Goal: Task Accomplishment & Management: Manage account settings

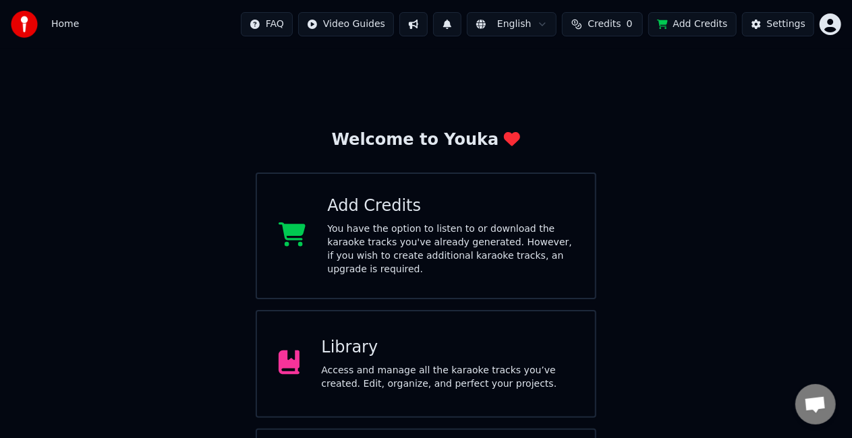
click at [699, 120] on div "Welcome to Youka Add Credits You have the option to listen to or download the k…" at bounding box center [426, 296] width 852 height 494
click at [460, 337] on div "Library" at bounding box center [447, 348] width 252 height 22
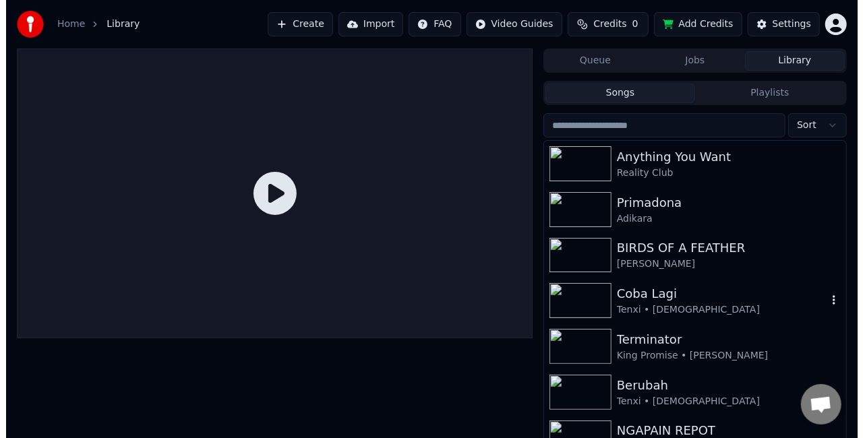
scroll to position [107, 0]
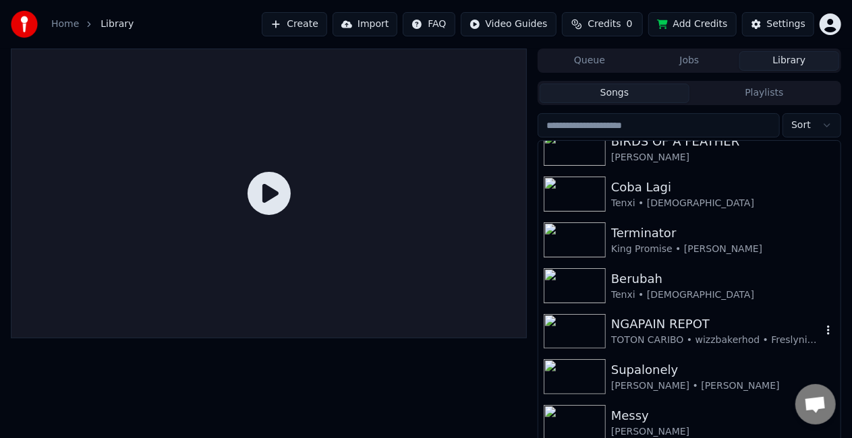
click at [564, 339] on img at bounding box center [575, 331] width 62 height 35
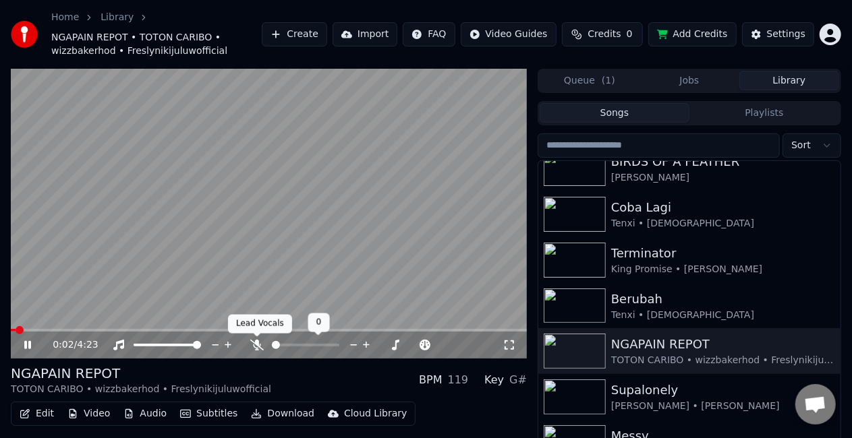
click at [257, 347] on icon at bounding box center [256, 345] width 13 height 11
click at [61, 329] on span at bounding box center [269, 330] width 516 height 3
click at [258, 345] on icon at bounding box center [257, 345] width 7 height 11
click at [256, 345] on icon at bounding box center [256, 345] width 13 height 11
click at [254, 348] on icon at bounding box center [256, 345] width 13 height 11
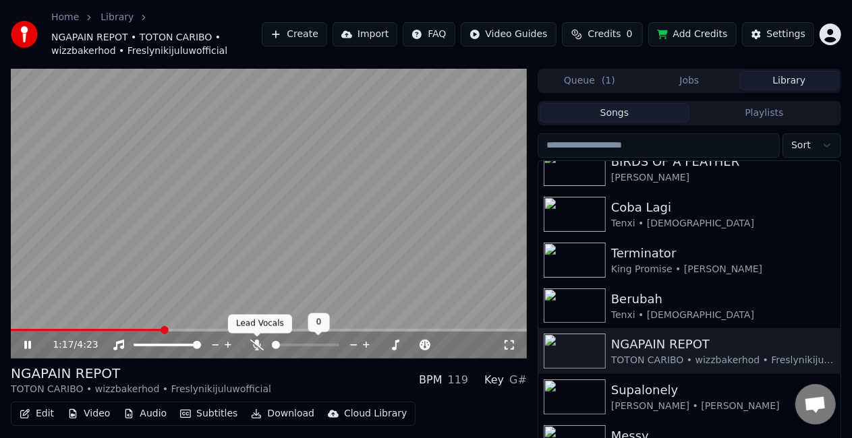
click at [259, 347] on icon at bounding box center [256, 345] width 13 height 11
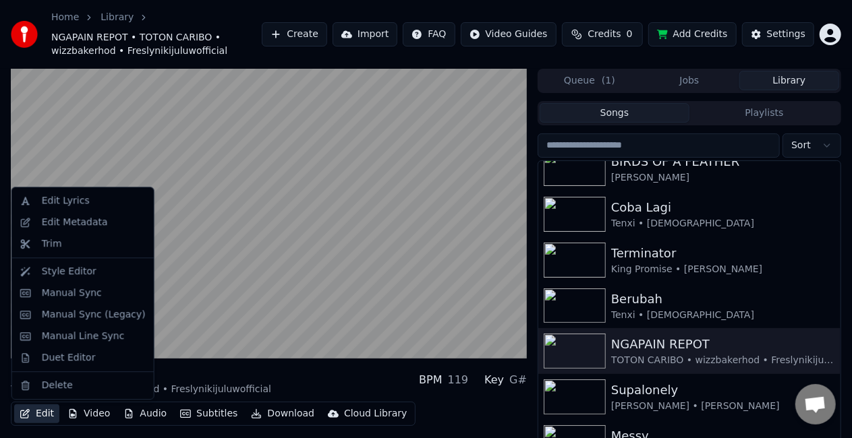
click at [49, 414] on button "Edit" at bounding box center [36, 414] width 45 height 19
click at [100, 200] on div "Edit Lyrics" at bounding box center [94, 200] width 104 height 13
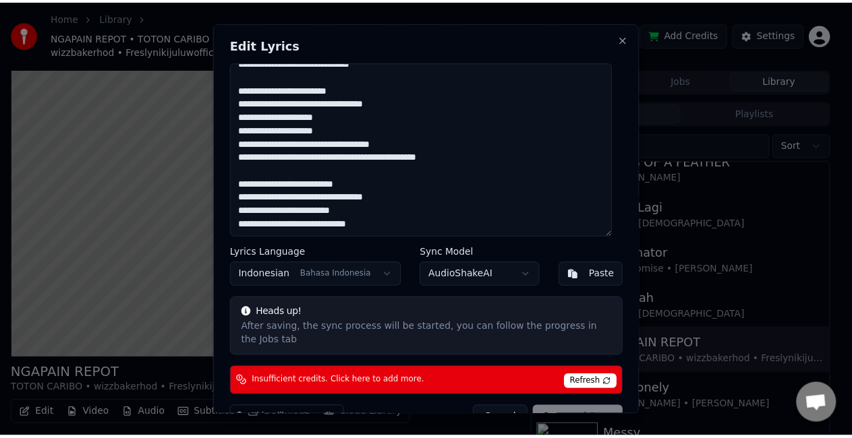
scroll to position [30, 0]
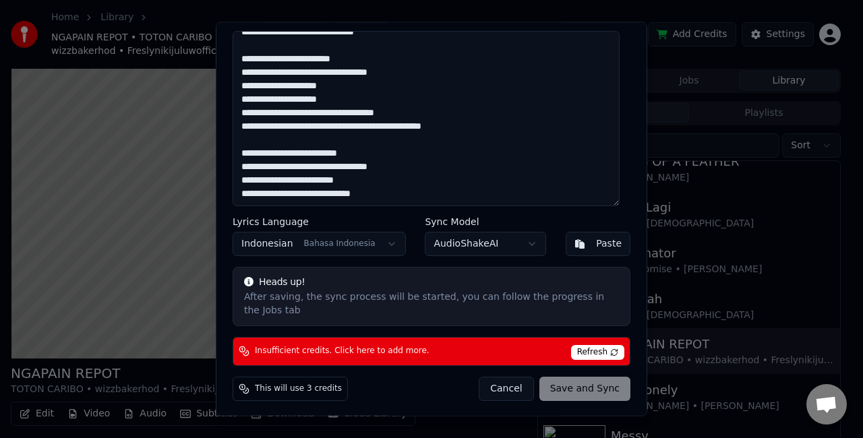
click at [500, 388] on button "Cancel" at bounding box center [506, 389] width 55 height 24
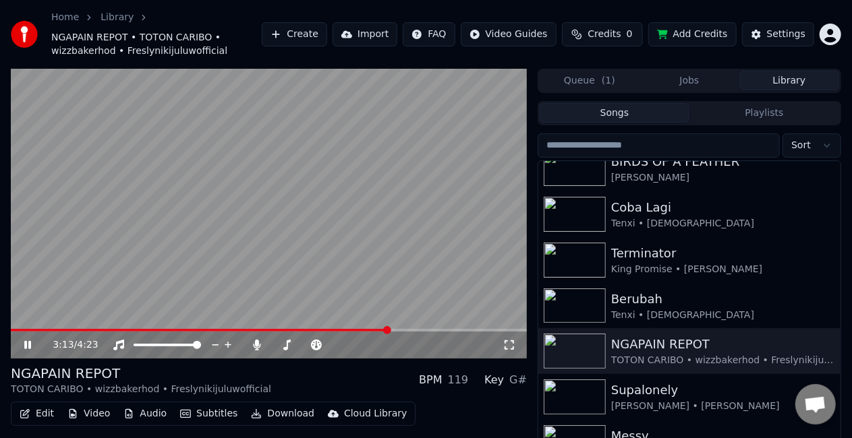
click at [390, 256] on video at bounding box center [269, 214] width 516 height 290
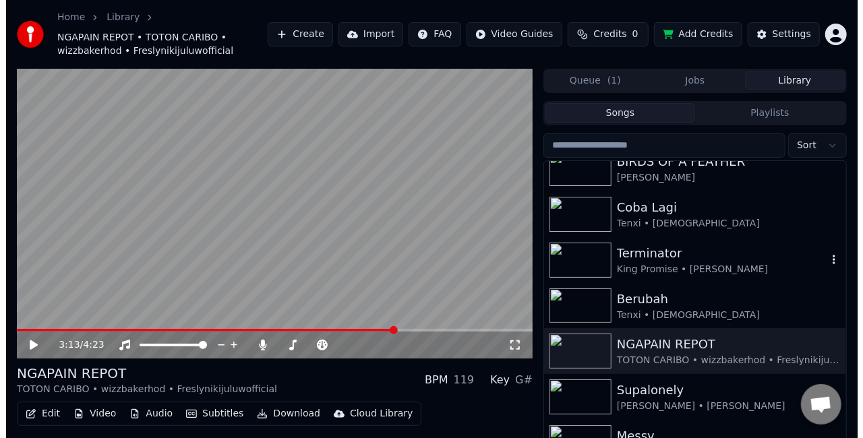
scroll to position [175, 0]
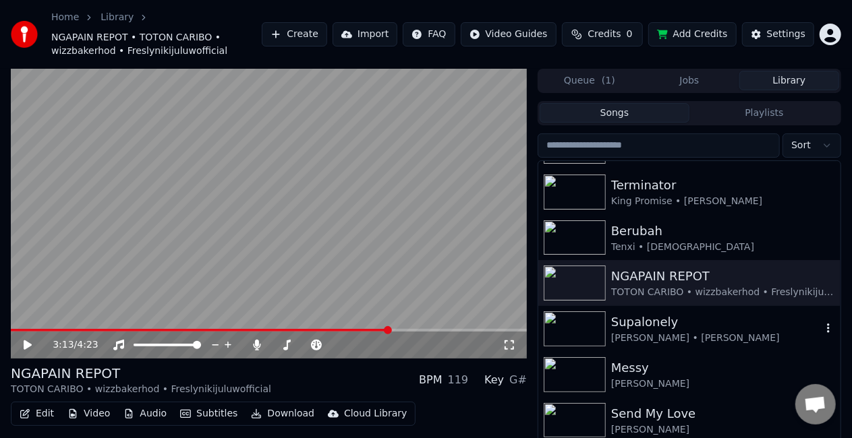
click at [572, 326] on img at bounding box center [575, 329] width 62 height 35
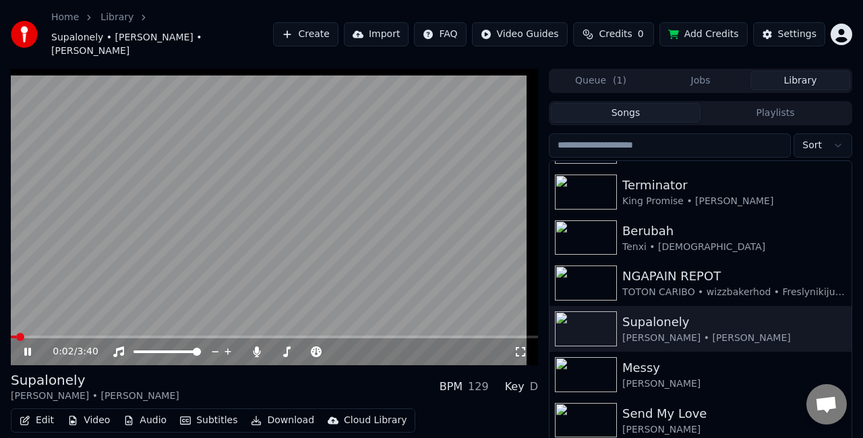
click at [838, 24] on html "Home Library [GEOGRAPHIC_DATA] • [PERSON_NAME] • [PERSON_NAME] Create Import FA…" at bounding box center [431, 219] width 863 height 438
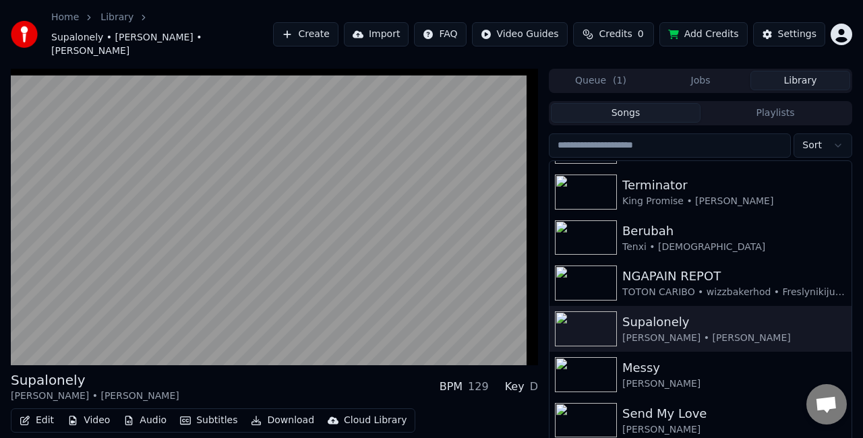
click at [838, 24] on html "Home Library [GEOGRAPHIC_DATA] • [PERSON_NAME] • [PERSON_NAME] Create Import FA…" at bounding box center [431, 219] width 863 height 438
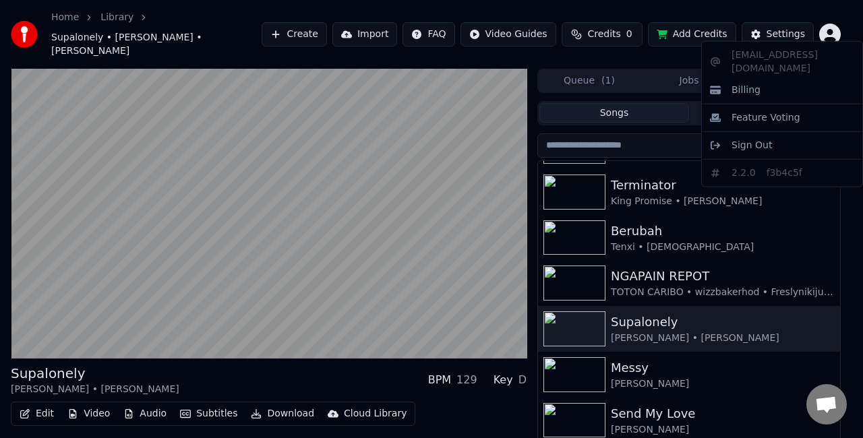
click at [838, 24] on html "Home Library [GEOGRAPHIC_DATA] • [PERSON_NAME] • [PERSON_NAME] Create Import FA…" at bounding box center [431, 219] width 863 height 438
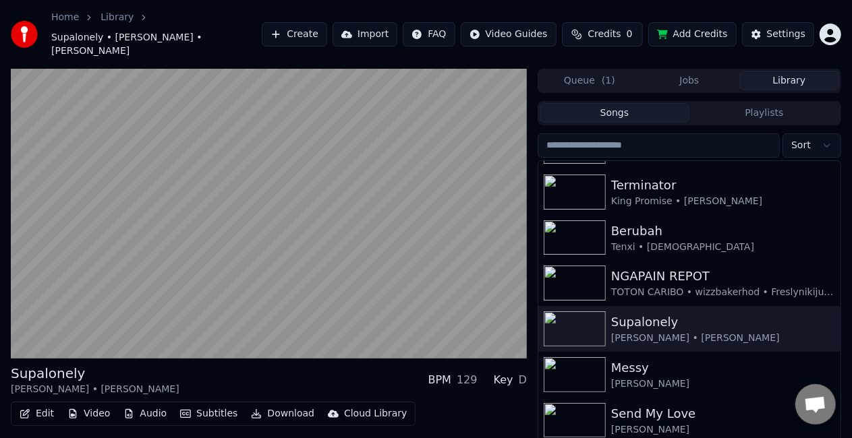
click at [383, 376] on div "Supalonely [PERSON_NAME] • [PERSON_NAME] BPM 129 Key D" at bounding box center [269, 380] width 516 height 32
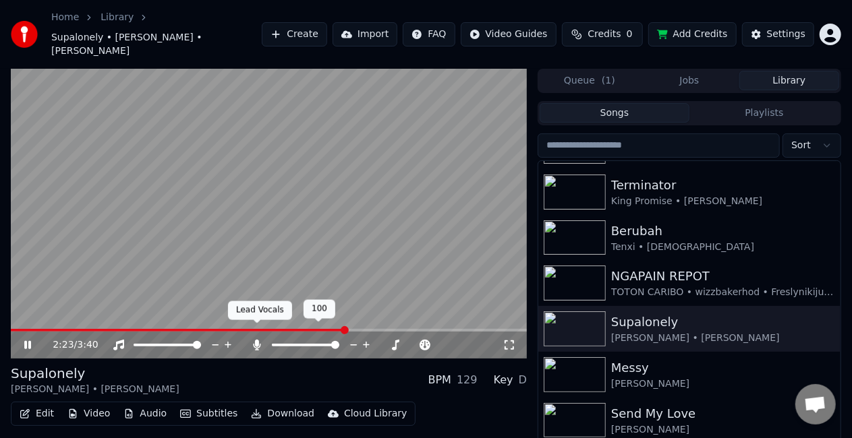
click at [264, 339] on div at bounding box center [318, 345] width 109 height 13
click at [258, 340] on icon at bounding box center [257, 345] width 7 height 11
click at [259, 340] on icon at bounding box center [256, 345] width 13 height 11
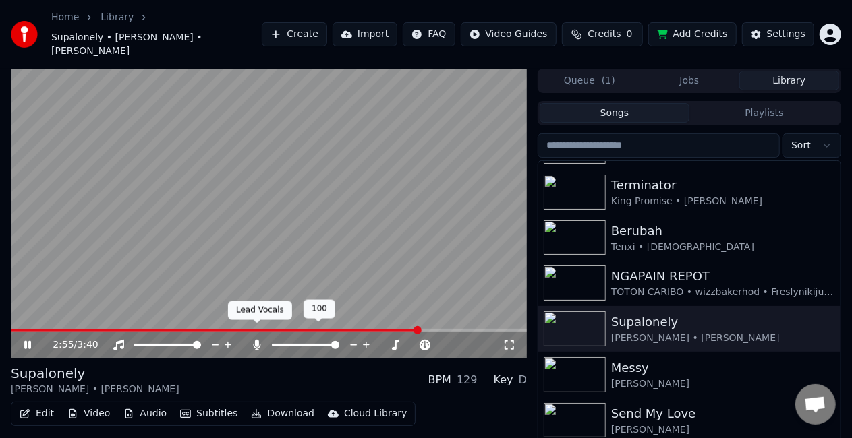
click at [256, 340] on icon at bounding box center [257, 345] width 7 height 11
click at [256, 340] on icon at bounding box center [256, 345] width 13 height 11
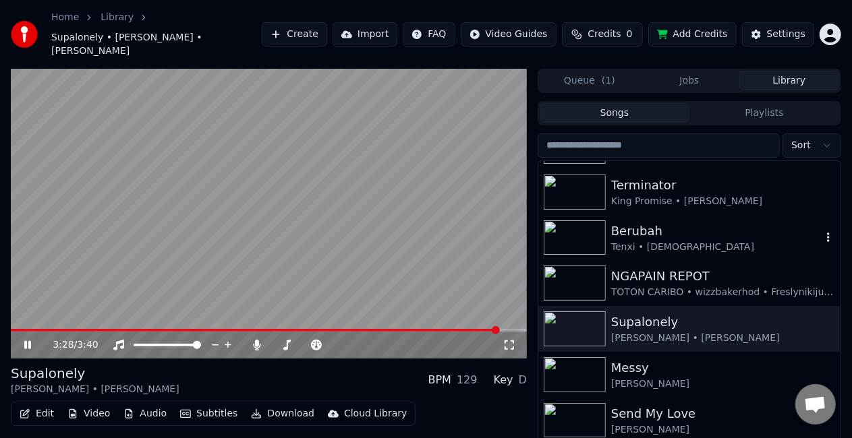
click at [649, 222] on div "Berubah" at bounding box center [716, 231] width 210 height 19
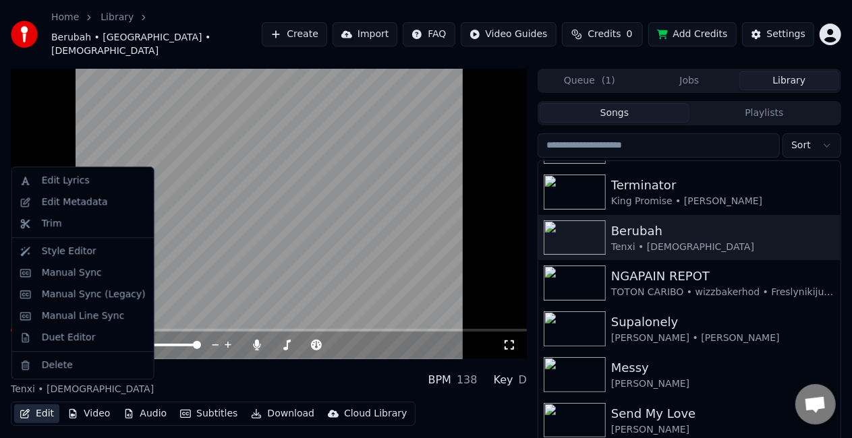
click at [36, 405] on button "Edit" at bounding box center [36, 414] width 45 height 19
click at [84, 257] on div "Style Editor" at bounding box center [69, 251] width 55 height 13
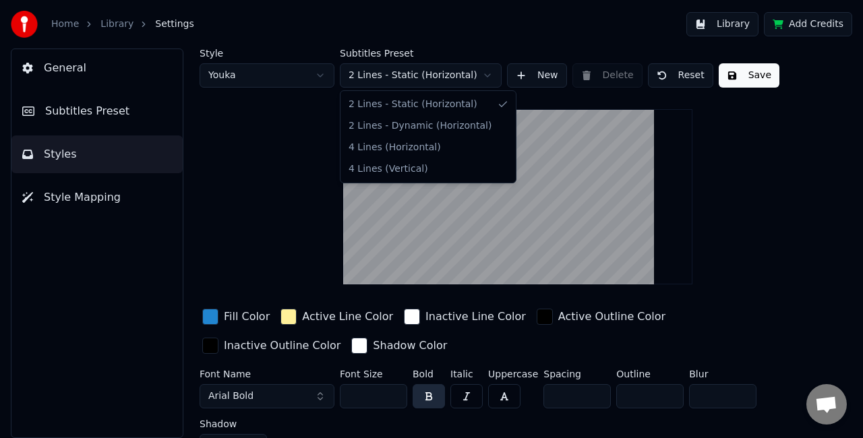
click at [373, 74] on html "Home Library Settings Library Add Credits General Subtitles Preset Styles Style…" at bounding box center [431, 219] width 863 height 438
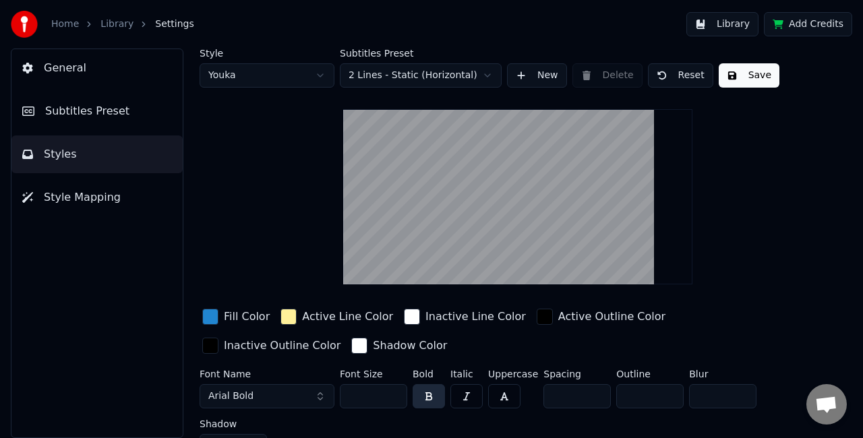
click at [373, 74] on html "Home Library Settings Library Add Credits General Subtitles Preset Styles Style…" at bounding box center [431, 219] width 863 height 438
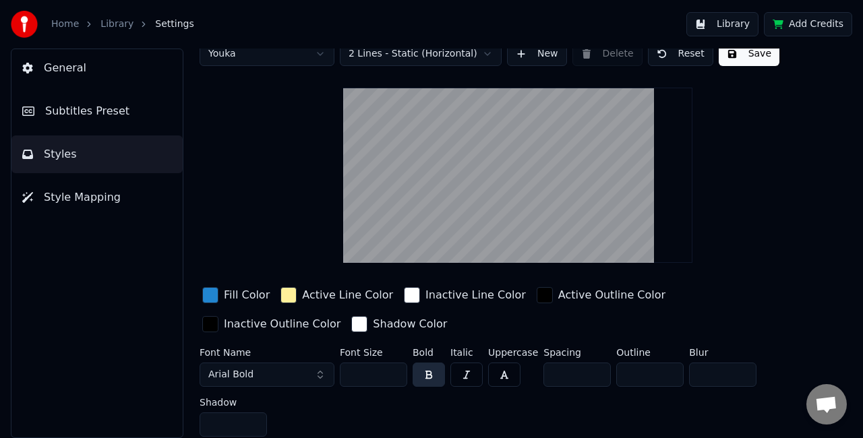
scroll to position [23, 0]
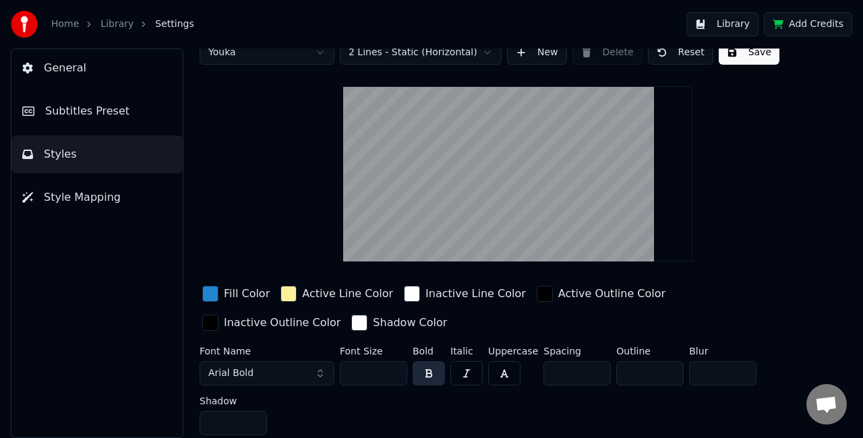
click at [465, 372] on button "button" at bounding box center [466, 373] width 32 height 24
click at [503, 374] on button "button" at bounding box center [504, 373] width 32 height 24
click at [537, 300] on div "button" at bounding box center [545, 294] width 16 height 16
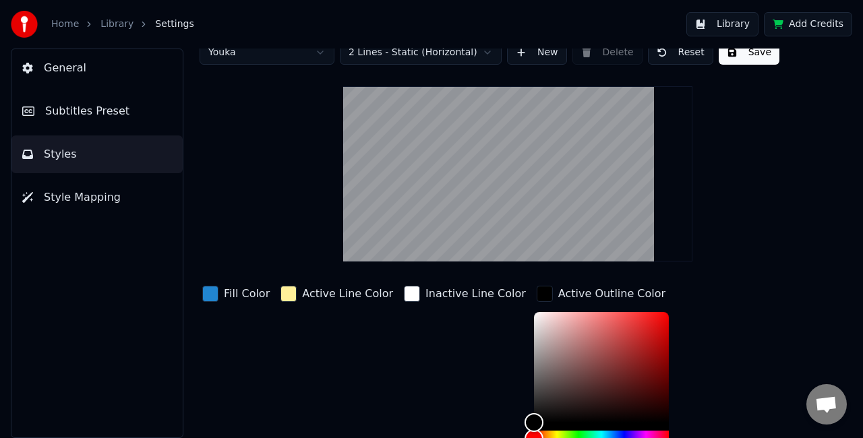
click at [537, 300] on div "button" at bounding box center [545, 294] width 16 height 16
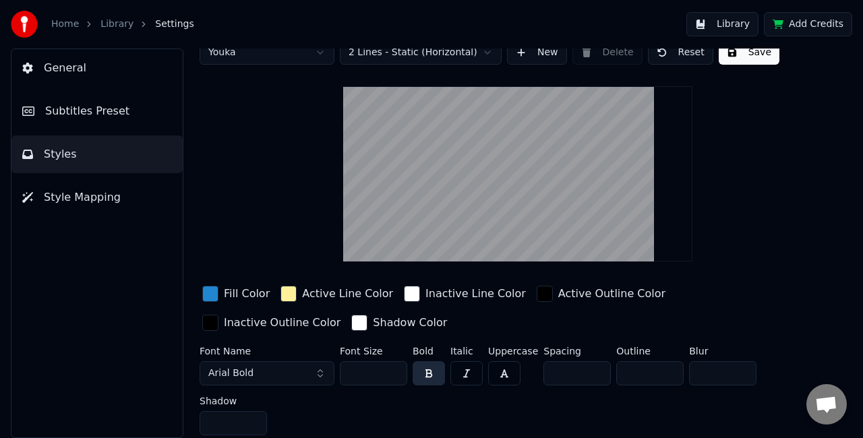
click at [125, 104] on button "Subtitles Preset" at bounding box center [96, 111] width 171 height 38
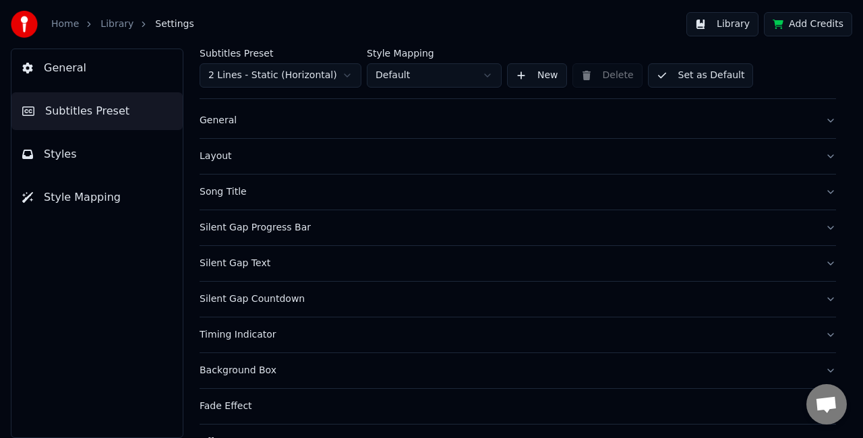
click at [819, 121] on button "General" at bounding box center [518, 120] width 637 height 35
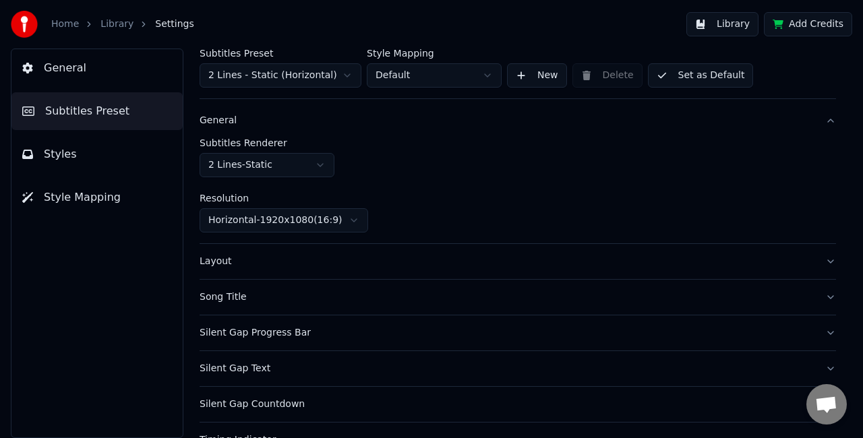
click at [819, 121] on button "General" at bounding box center [518, 120] width 637 height 35
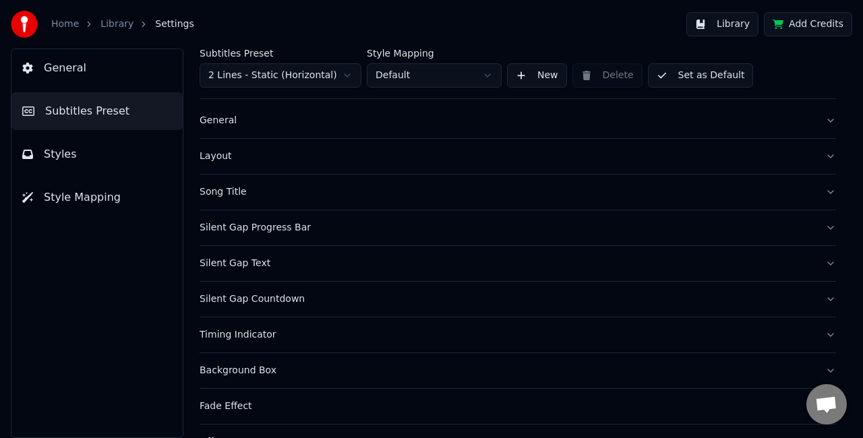
click at [819, 121] on button "General" at bounding box center [518, 120] width 637 height 35
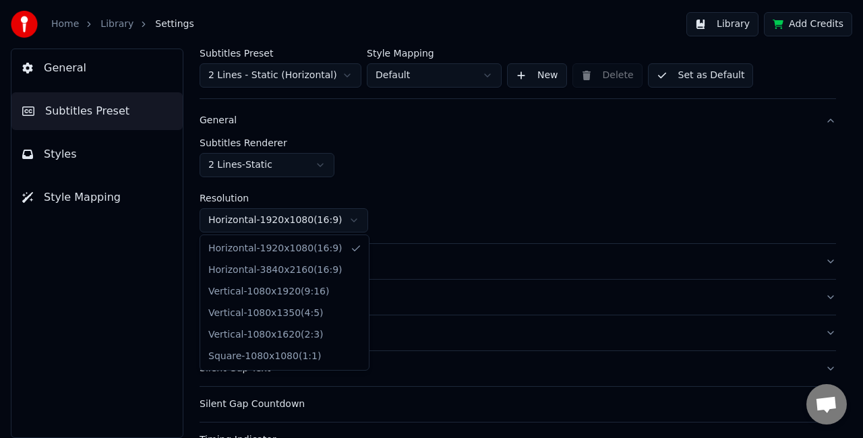
click at [360, 227] on html "Home Library Settings Library Add Credits General Subtitles Preset Styles Style…" at bounding box center [431, 219] width 863 height 438
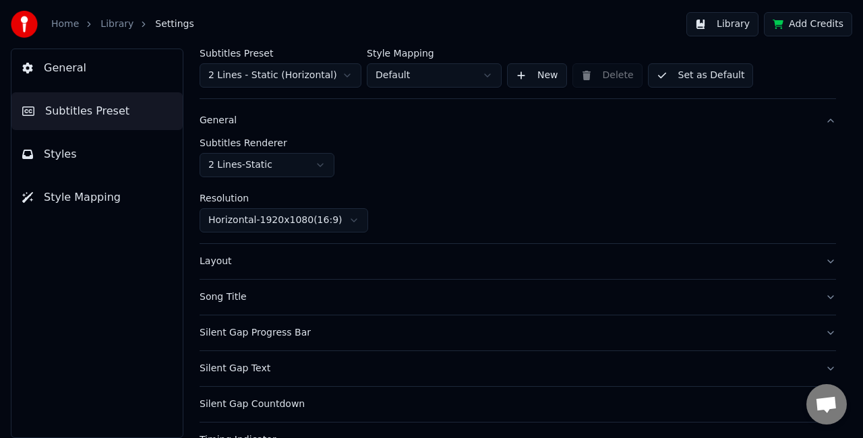
click at [360, 227] on html "Home Library Settings Library Add Credits General Subtitles Preset Styles Style…" at bounding box center [431, 219] width 863 height 438
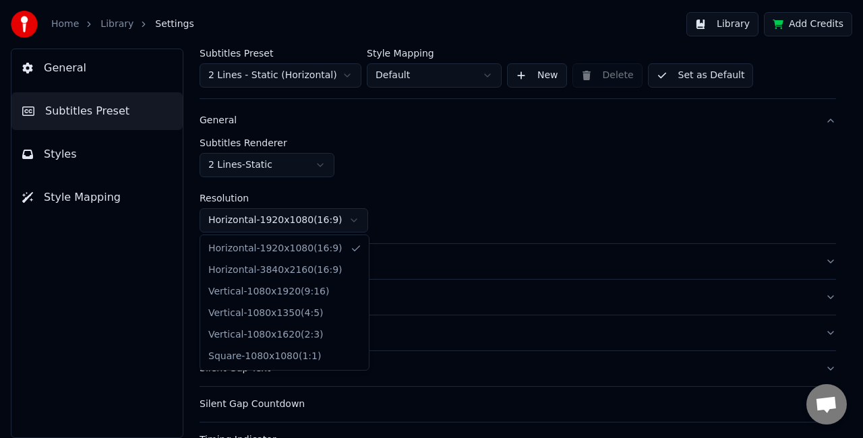
click at [360, 227] on html "Home Library Settings Library Add Credits General Subtitles Preset Styles Style…" at bounding box center [431, 219] width 863 height 438
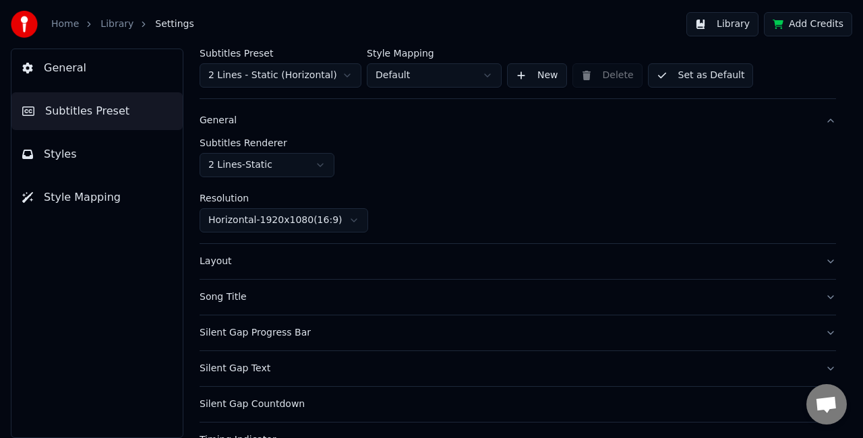
click at [360, 227] on html "Home Library Settings Library Add Credits General Subtitles Preset Styles Style…" at bounding box center [431, 219] width 863 height 438
click at [811, 117] on button "General" at bounding box center [518, 120] width 637 height 35
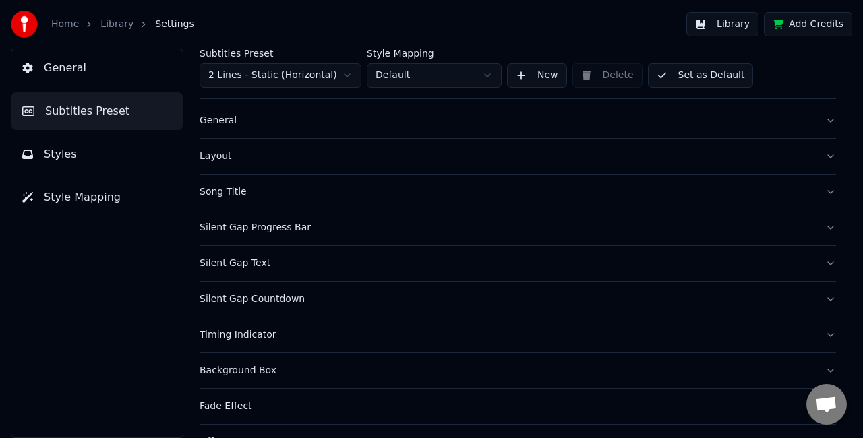
click at [813, 147] on button "Layout" at bounding box center [518, 156] width 637 height 35
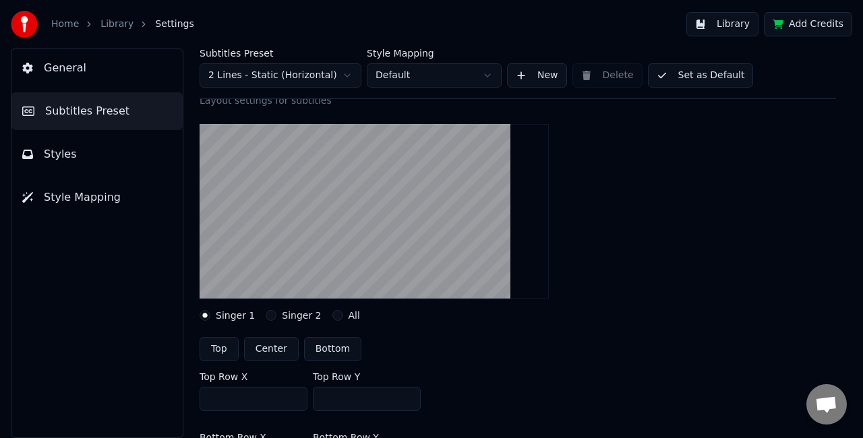
scroll to position [104, 0]
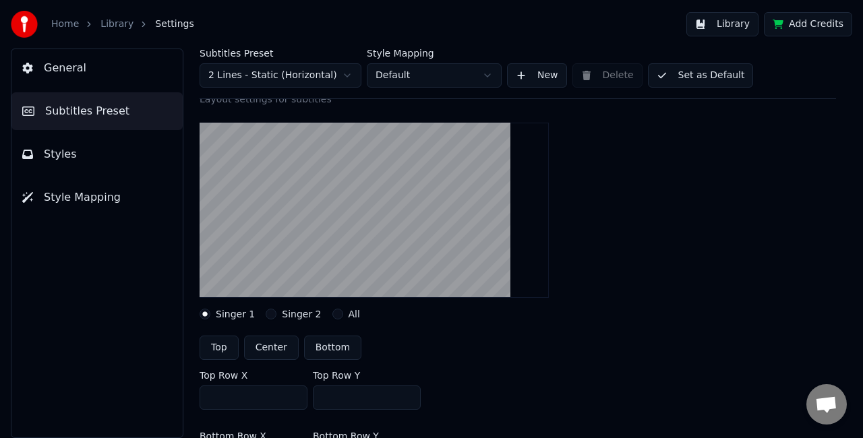
click at [266, 311] on button "Singer 2" at bounding box center [271, 314] width 11 height 11
click at [204, 314] on button "Singer 1" at bounding box center [205, 314] width 11 height 11
click at [332, 317] on button "All" at bounding box center [337, 314] width 11 height 11
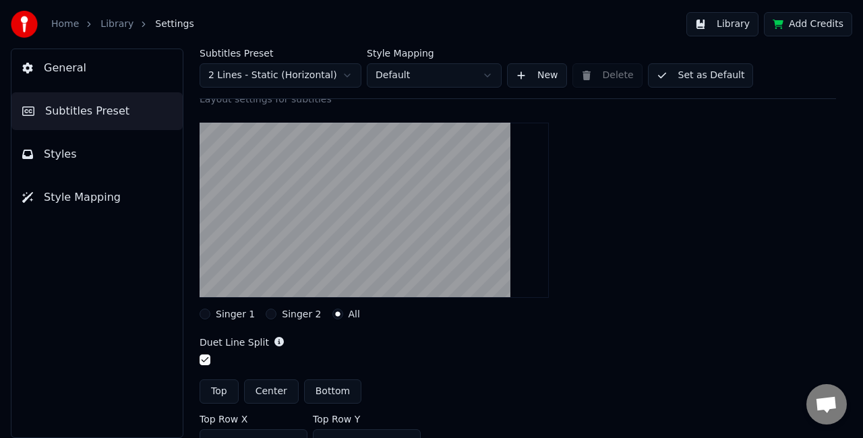
click at [332, 317] on button "All" at bounding box center [337, 314] width 11 height 11
click at [209, 312] on button "Singer 1" at bounding box center [205, 314] width 11 height 11
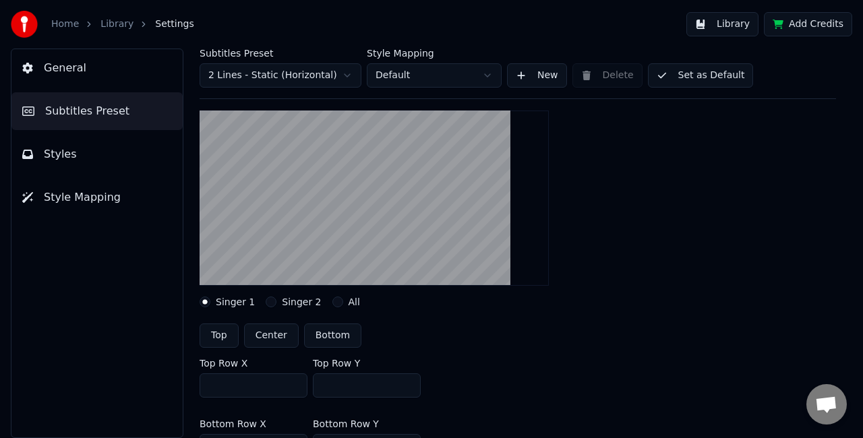
scroll to position [84, 0]
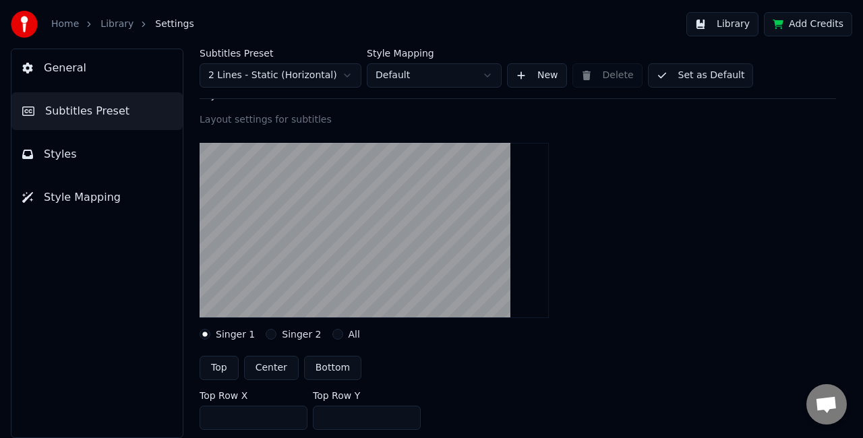
click at [270, 372] on button "Center" at bounding box center [271, 368] width 55 height 24
type input "***"
click at [218, 368] on button "Top" at bounding box center [219, 368] width 39 height 24
type input "***"
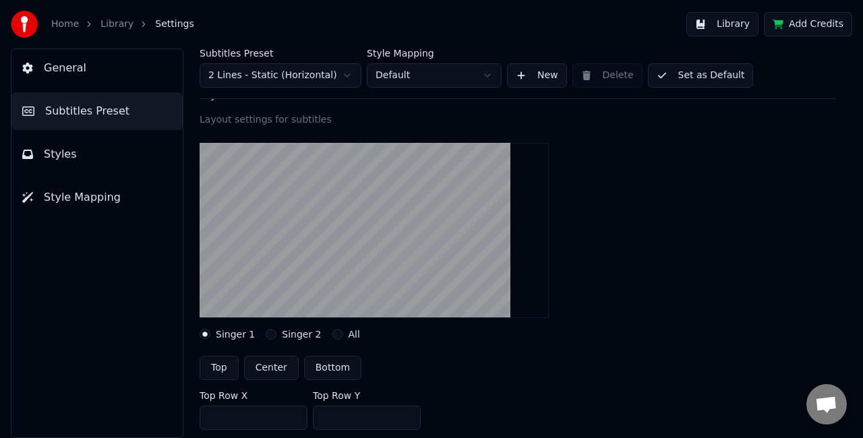
type input "***"
click at [326, 361] on button "Bottom" at bounding box center [332, 368] width 57 height 24
type input "***"
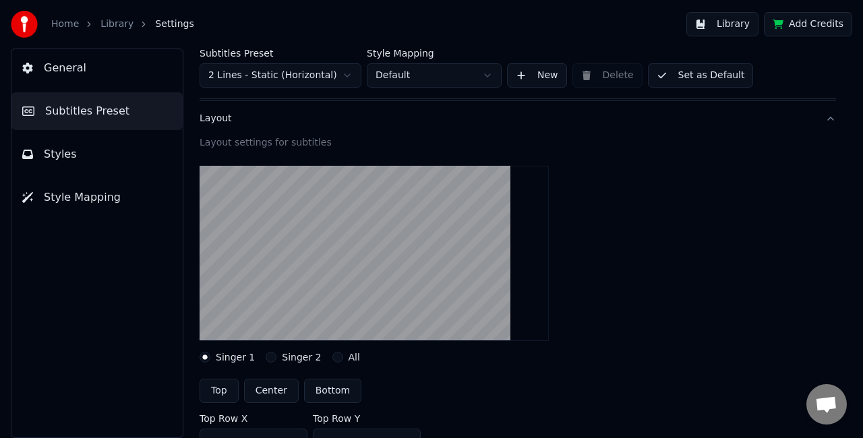
scroll to position [30, 0]
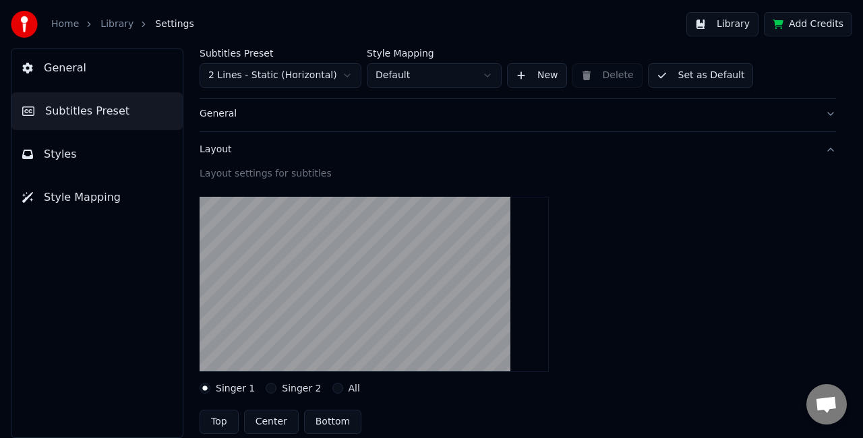
click at [813, 154] on button "Layout" at bounding box center [518, 149] width 637 height 35
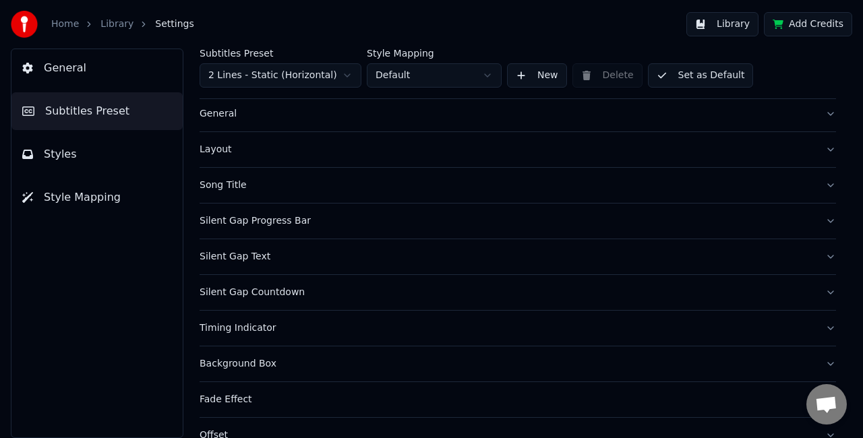
click at [818, 183] on button "Song Title" at bounding box center [518, 185] width 637 height 35
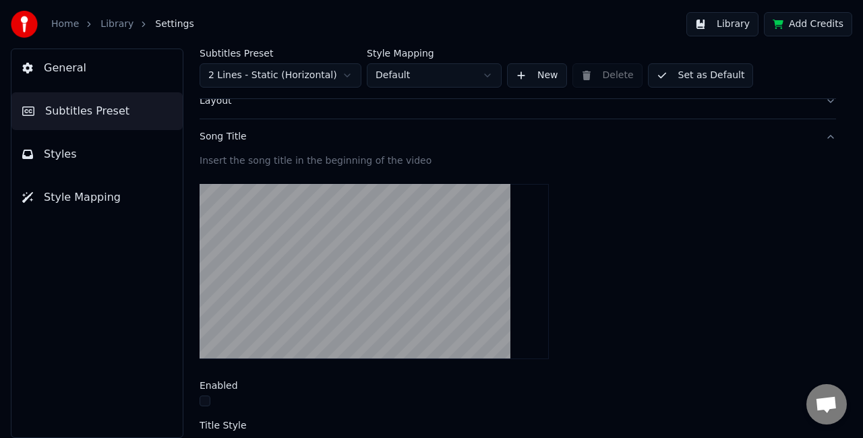
scroll to position [104, 0]
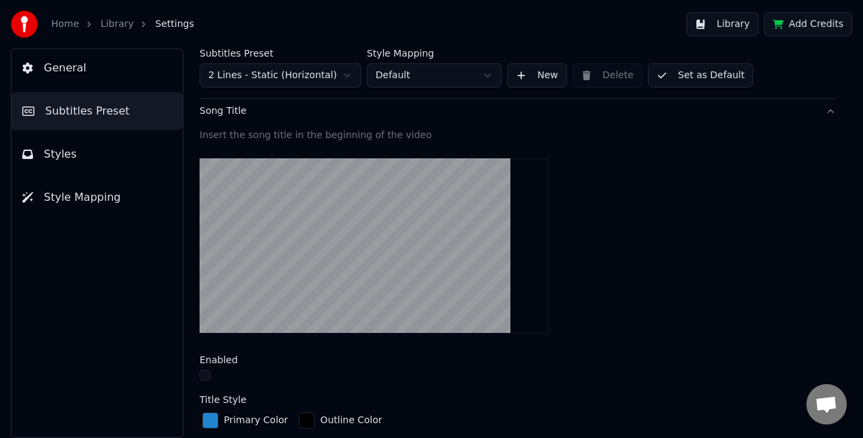
click at [401, 254] on video at bounding box center [374, 245] width 349 height 175
click at [205, 378] on button "button" at bounding box center [205, 375] width 11 height 11
click at [204, 374] on button "button" at bounding box center [205, 375] width 11 height 11
click at [206, 373] on button "button" at bounding box center [205, 375] width 11 height 11
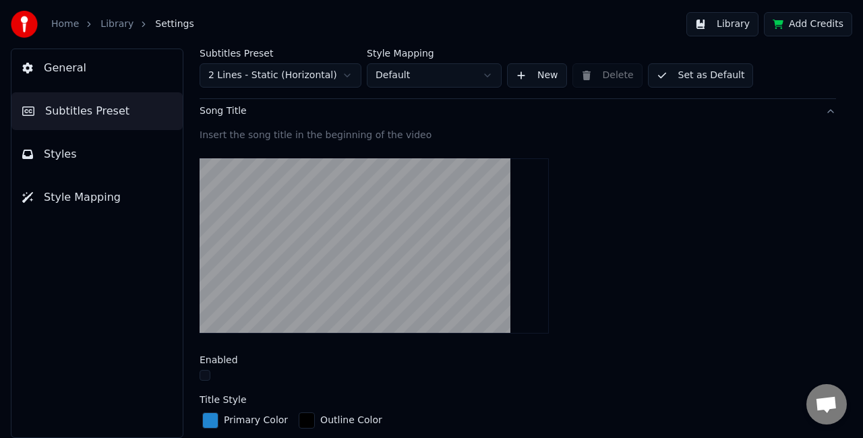
click at [402, 256] on video at bounding box center [374, 245] width 349 height 175
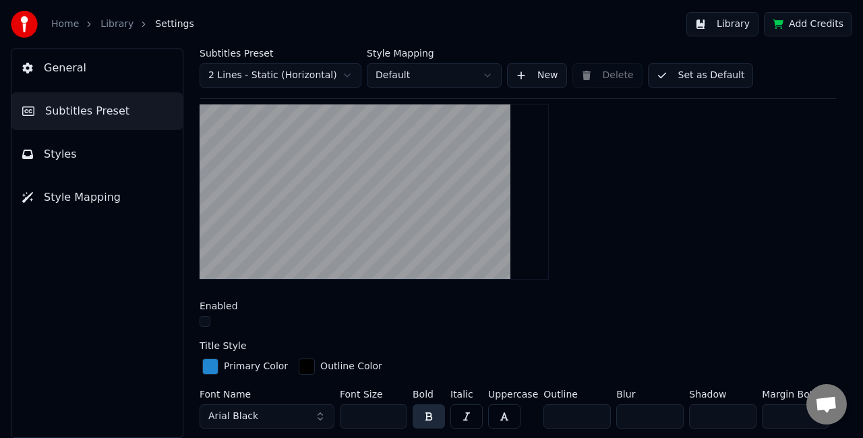
scroll to position [159, 0]
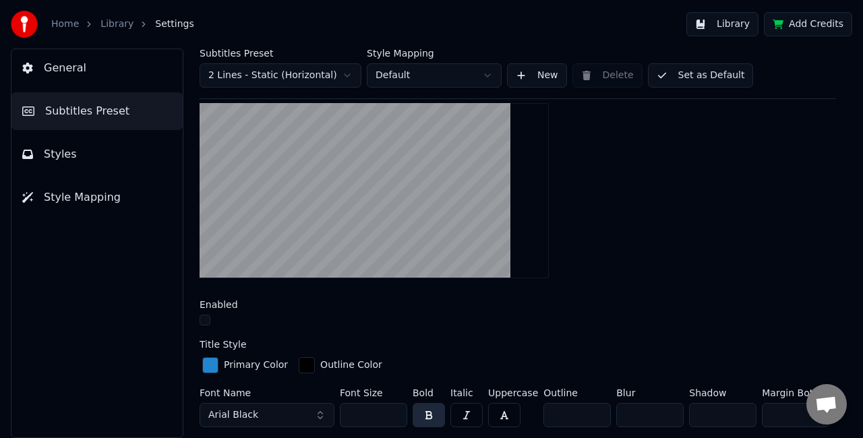
click at [205, 320] on button "button" at bounding box center [205, 320] width 11 height 11
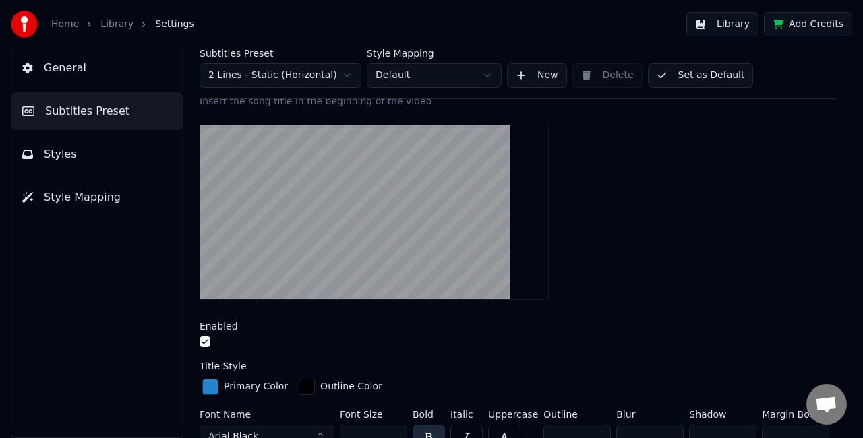
scroll to position [139, 0]
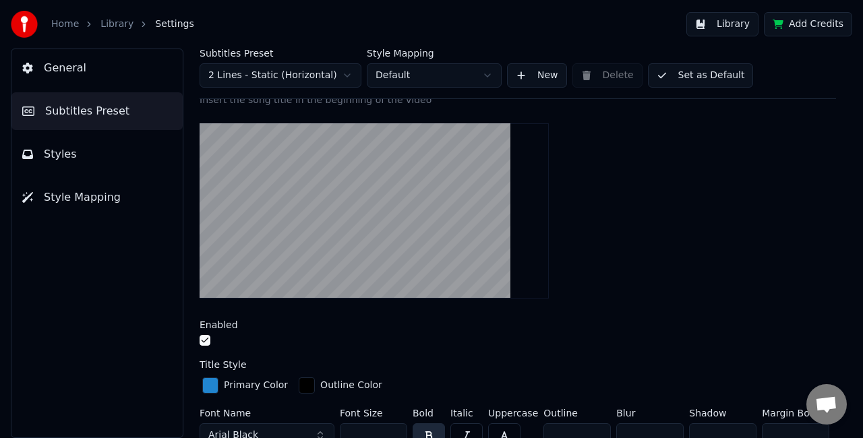
click at [203, 342] on button "button" at bounding box center [205, 340] width 11 height 11
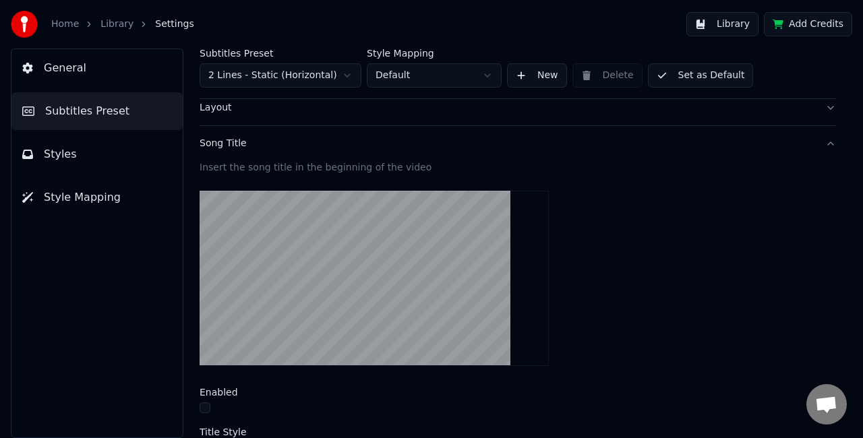
scroll to position [66, 0]
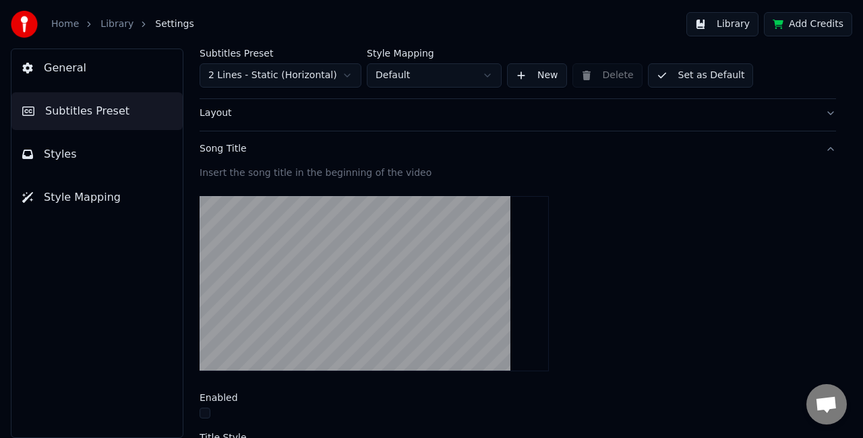
click at [815, 144] on button "Song Title" at bounding box center [518, 148] width 637 height 35
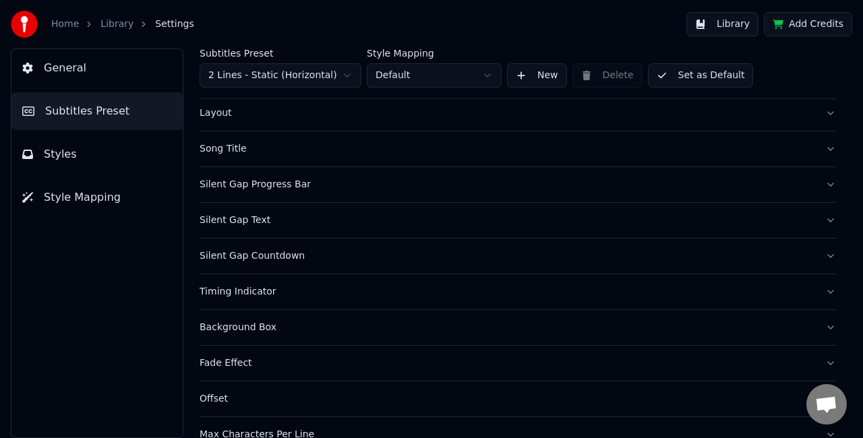
click at [821, 192] on button "Silent Gap Progress Bar" at bounding box center [518, 184] width 637 height 35
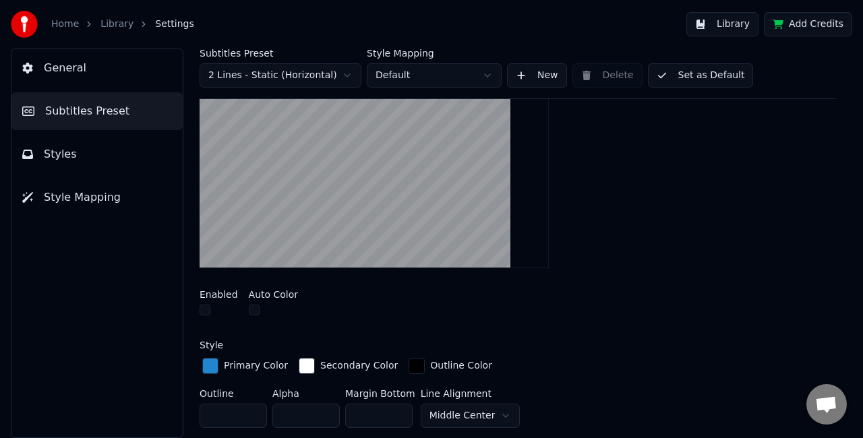
scroll to position [205, 0]
click at [205, 310] on button "button" at bounding box center [205, 310] width 11 height 11
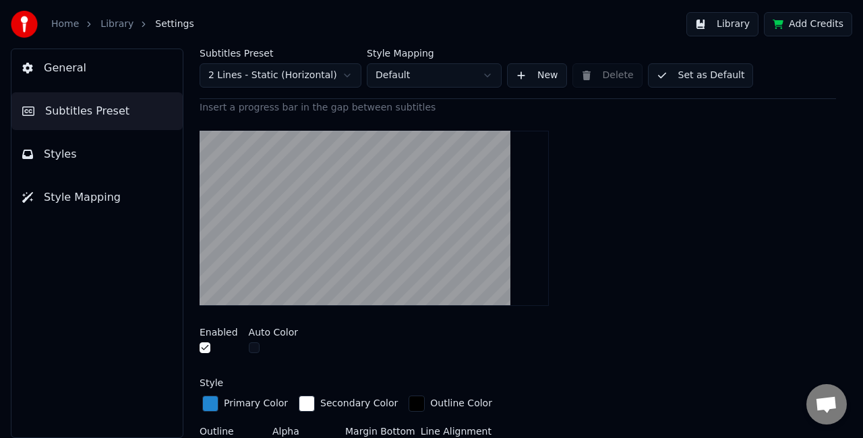
scroll to position [169, 0]
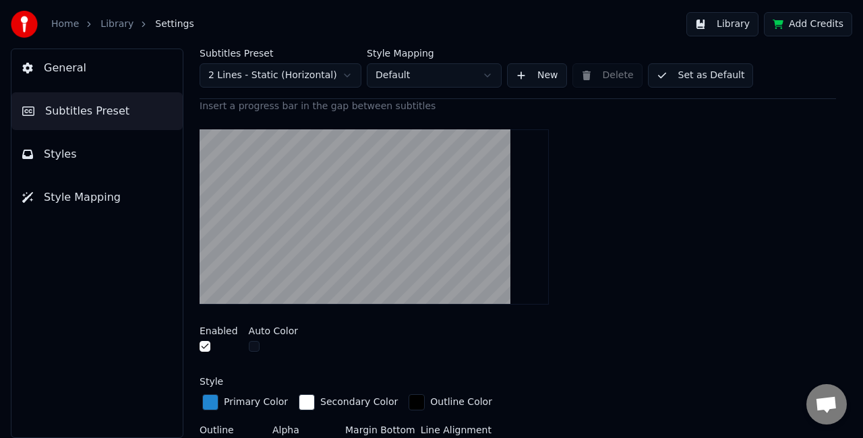
click at [375, 175] on video at bounding box center [374, 216] width 349 height 175
click at [206, 345] on button "button" at bounding box center [205, 346] width 11 height 11
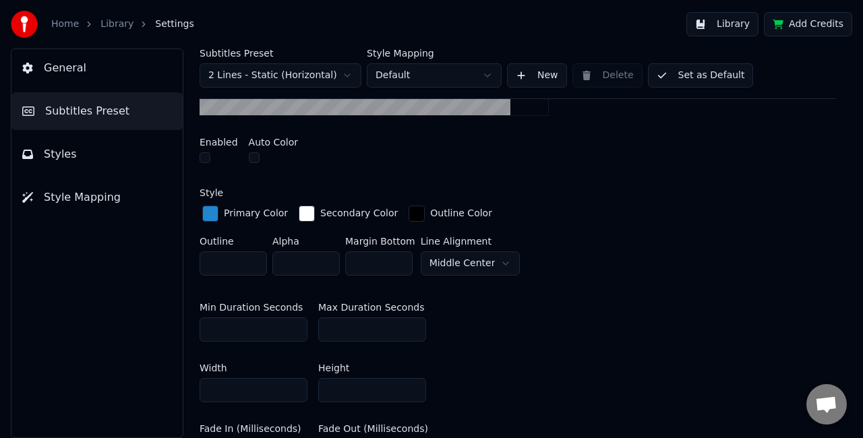
scroll to position [367, 0]
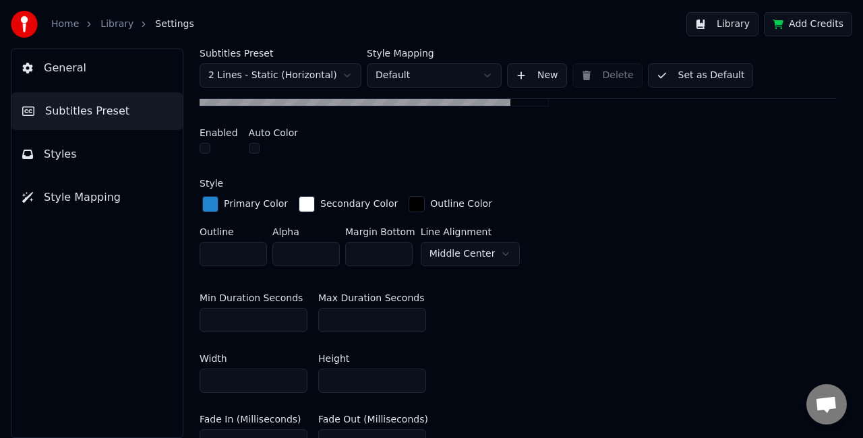
click at [469, 248] on html "Home Library Settings Library Add Credits General Subtitles Preset Styles Style…" at bounding box center [431, 219] width 863 height 438
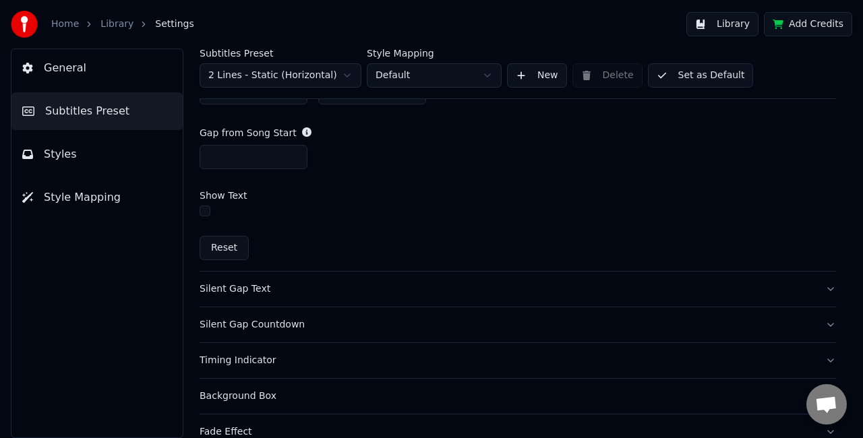
scroll to position [782, 0]
click at [633, 293] on button "Silent Gap Text" at bounding box center [518, 287] width 637 height 35
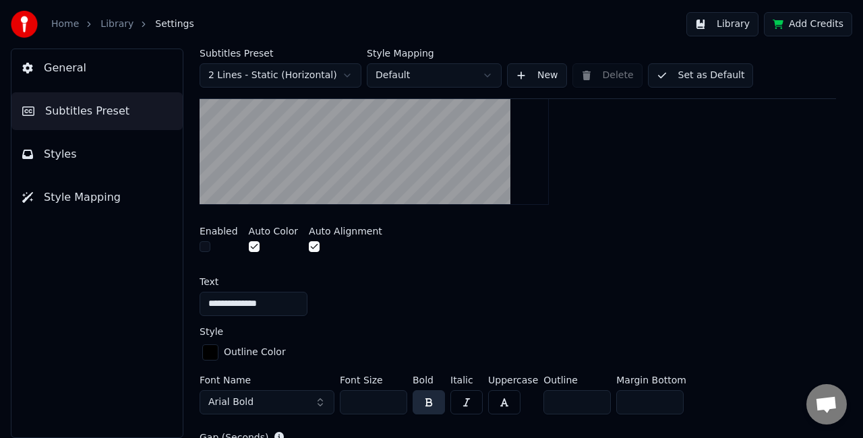
scroll to position [231, 0]
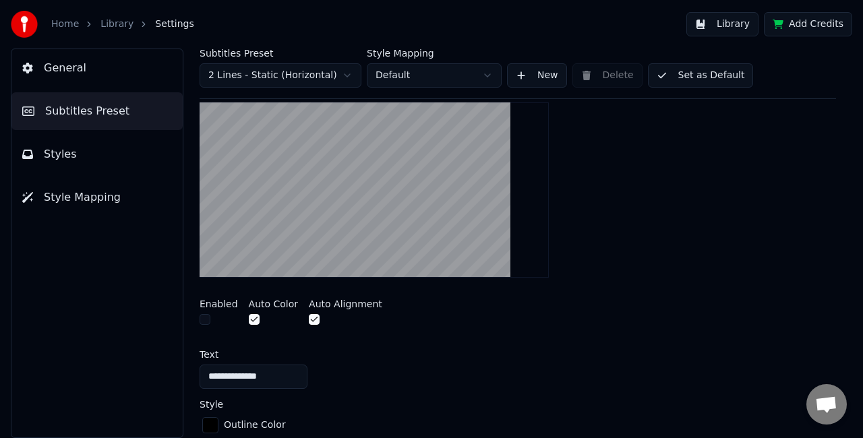
click at [456, 198] on video at bounding box center [374, 189] width 349 height 175
click at [207, 317] on button "button" at bounding box center [205, 319] width 11 height 11
click at [374, 212] on video at bounding box center [374, 189] width 349 height 175
click at [206, 317] on button "button" at bounding box center [205, 319] width 11 height 11
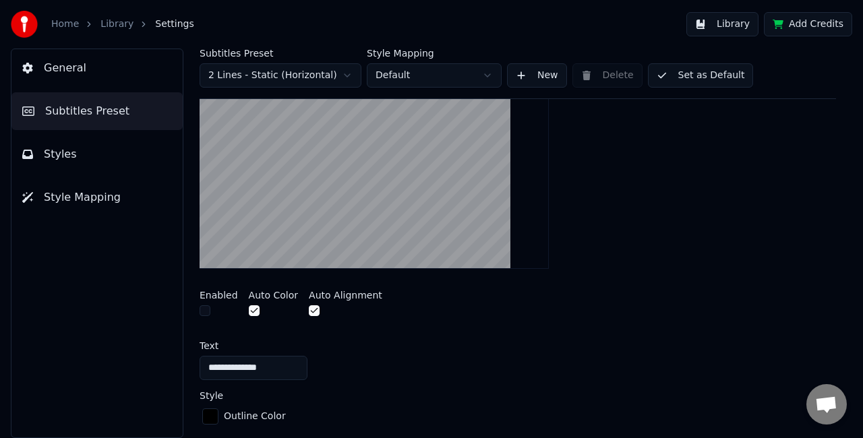
scroll to position [239, 0]
click at [272, 363] on input "**********" at bounding box center [254, 369] width 108 height 24
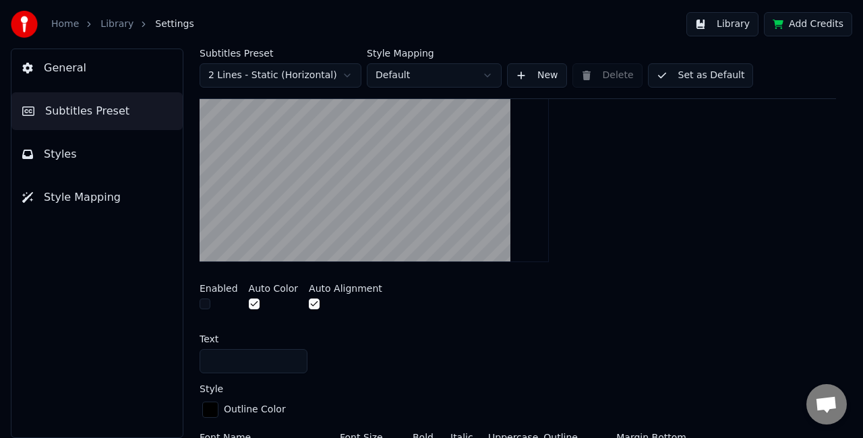
scroll to position [241, 0]
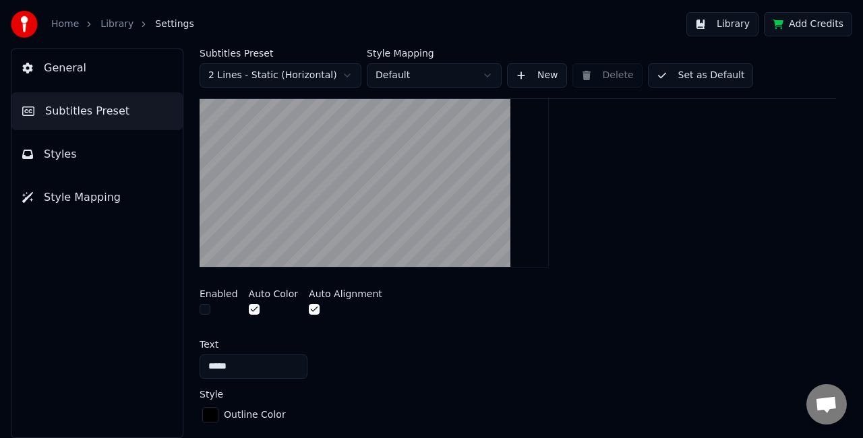
type input "*****"
click at [206, 307] on button "button" at bounding box center [205, 309] width 11 height 11
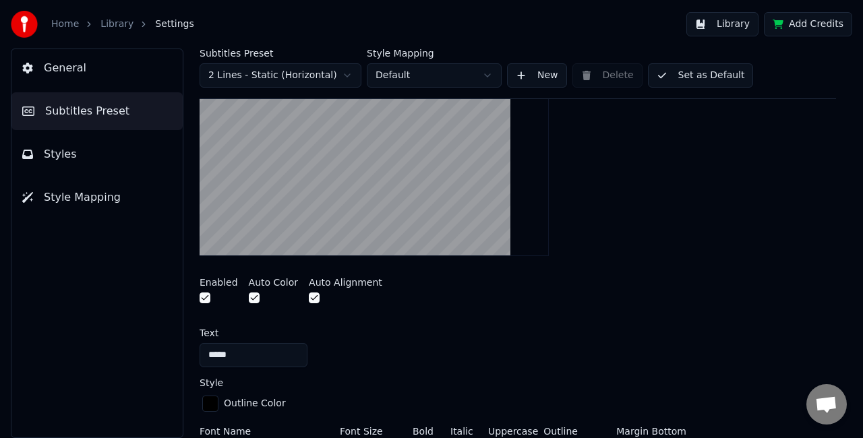
scroll to position [255, 0]
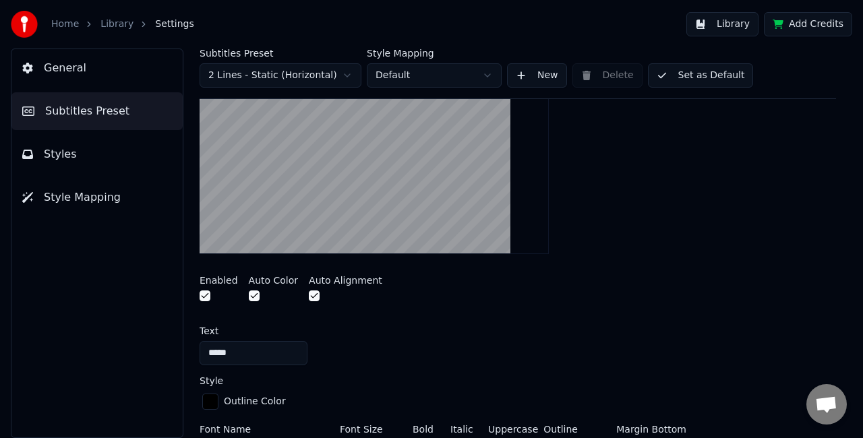
click at [202, 295] on button "button" at bounding box center [205, 296] width 11 height 11
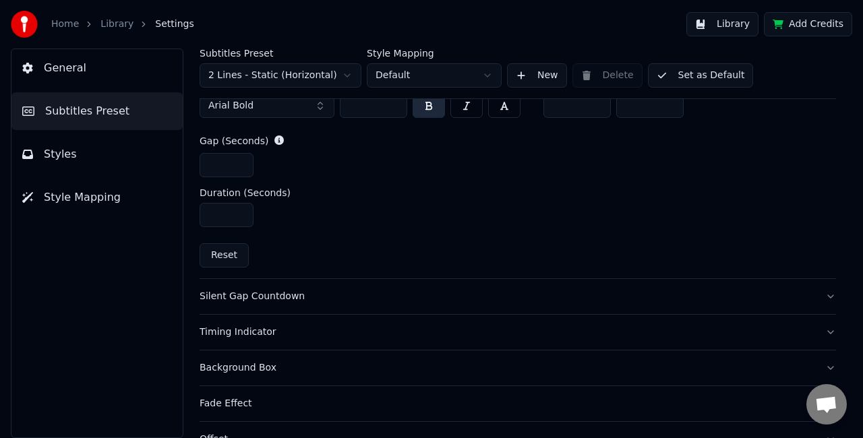
scroll to position [618, 0]
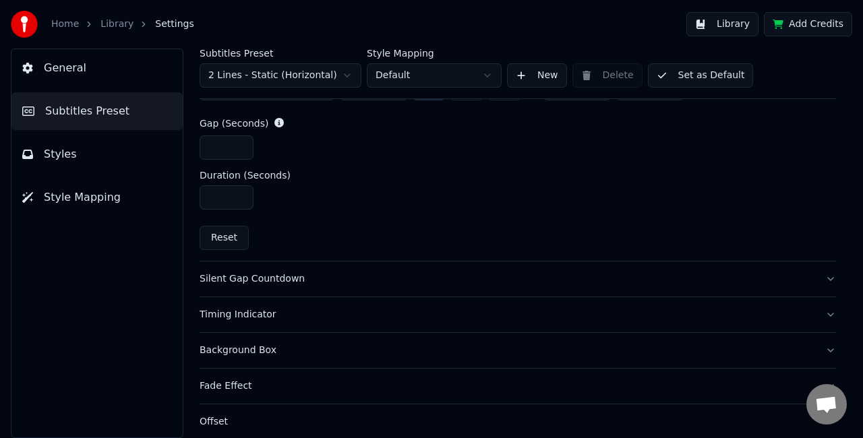
click at [409, 275] on div "Silent Gap Countdown" at bounding box center [507, 278] width 615 height 13
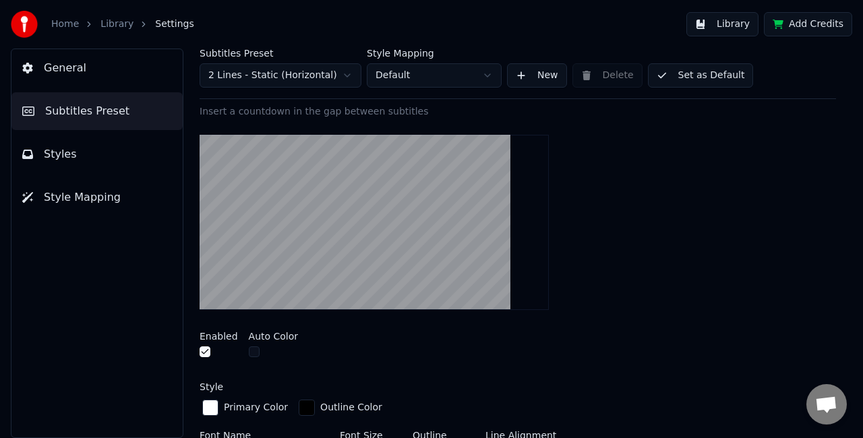
scroll to position [234, 0]
click at [355, 215] on video at bounding box center [374, 223] width 349 height 175
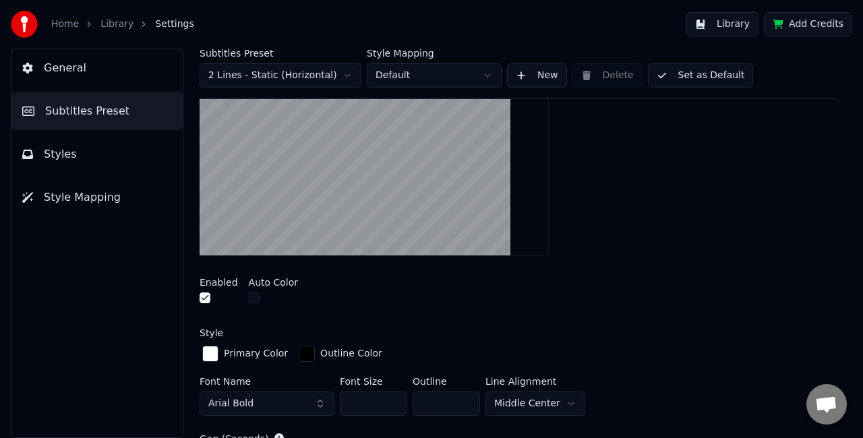
scroll to position [285, 0]
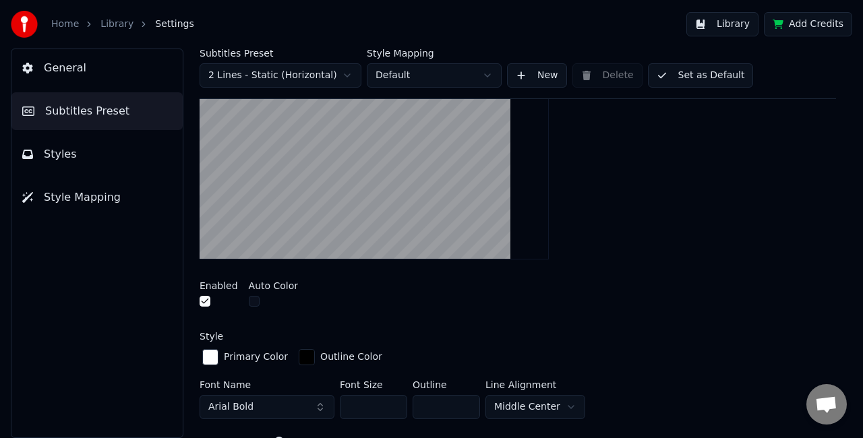
click at [204, 297] on button "button" at bounding box center [205, 301] width 11 height 11
click at [353, 176] on video at bounding box center [374, 171] width 349 height 175
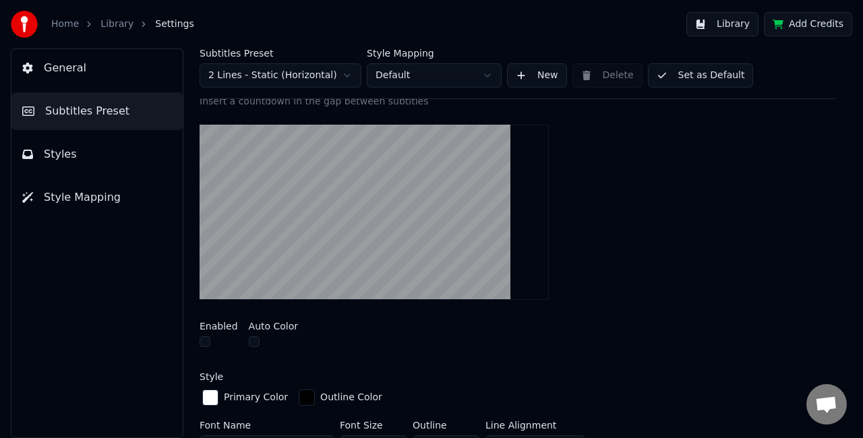
click at [208, 339] on button "button" at bounding box center [205, 341] width 11 height 11
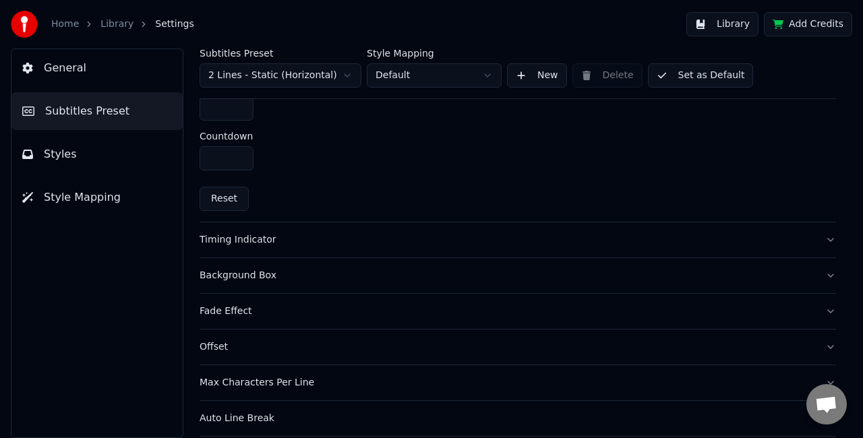
scroll to position [645, 0]
click at [435, 238] on div "Timing Indicator" at bounding box center [507, 237] width 615 height 13
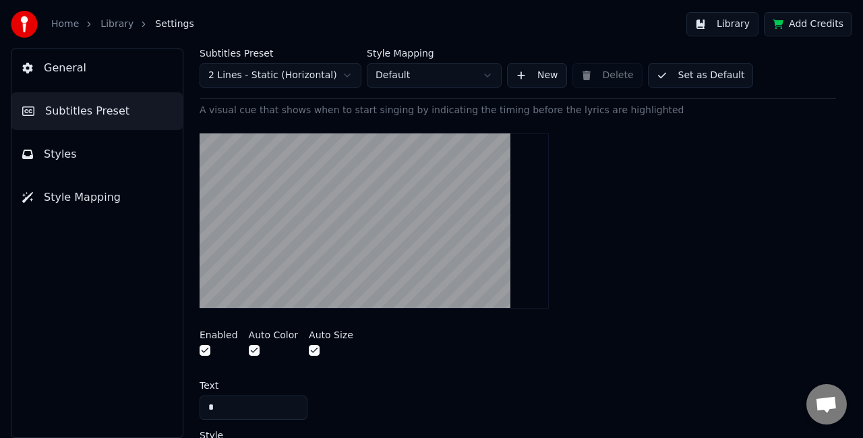
scroll to position [342, 0]
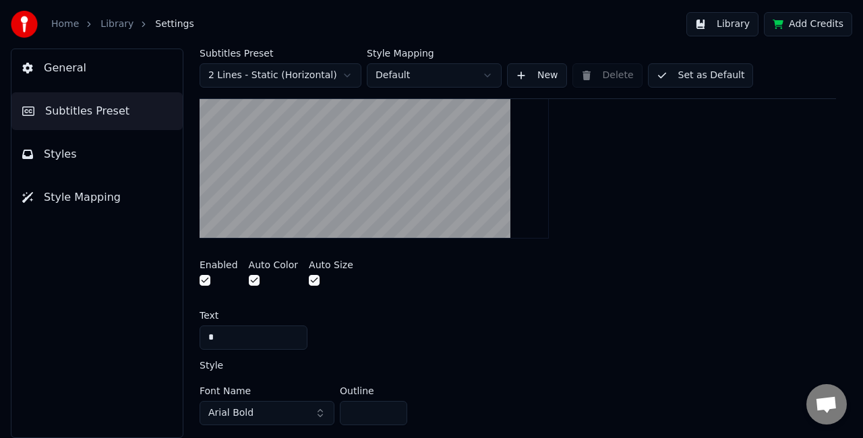
click at [247, 337] on input "*" at bounding box center [254, 338] width 108 height 24
type input "*"
click at [264, 332] on input "*" at bounding box center [254, 338] width 108 height 24
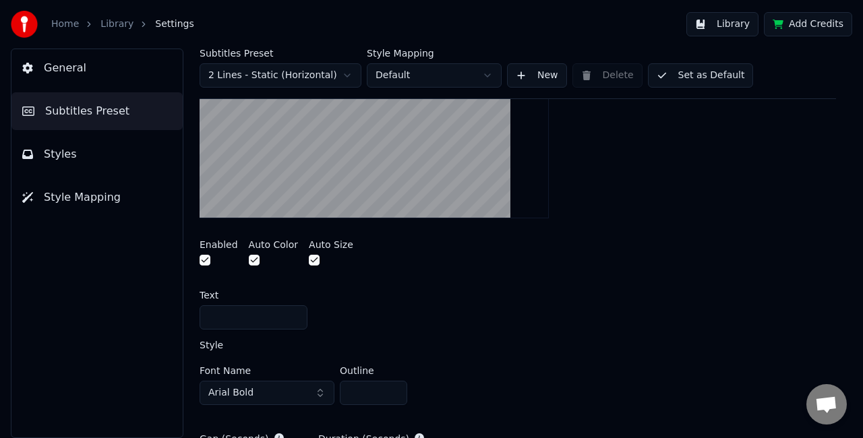
scroll to position [363, 0]
type input "*"
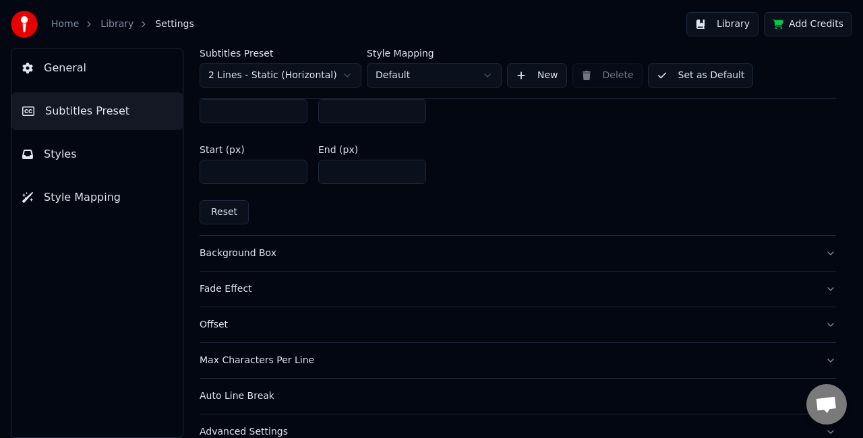
type input "*"
click at [473, 249] on div "Background Box" at bounding box center [507, 253] width 615 height 13
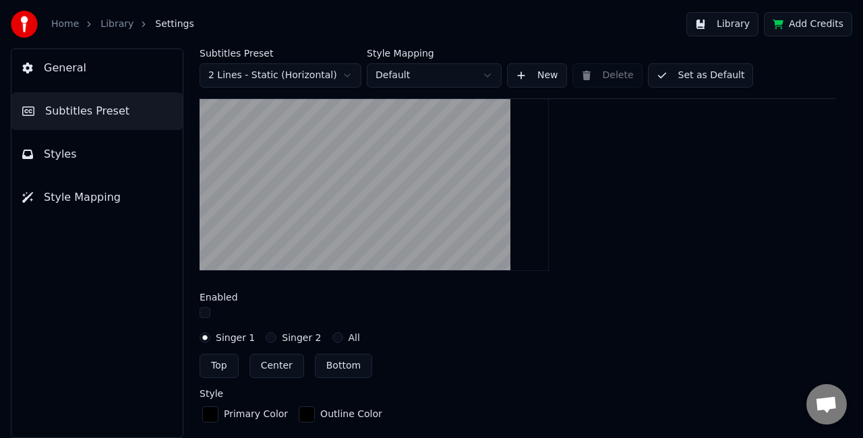
scroll to position [309, 0]
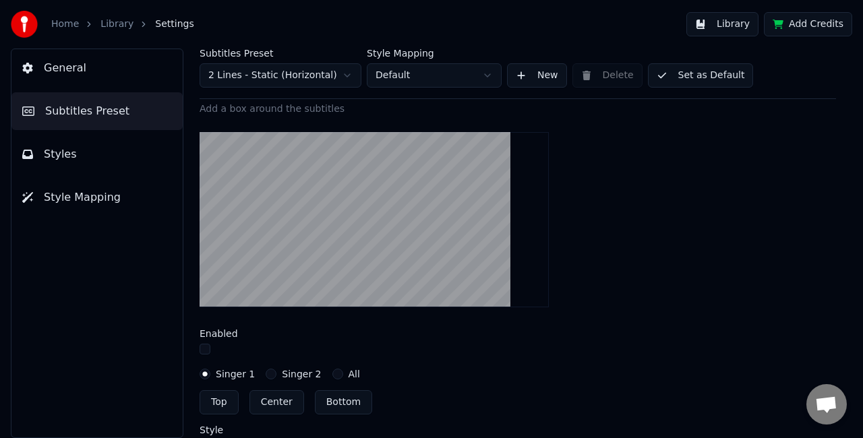
click at [332, 372] on button "All" at bounding box center [337, 374] width 11 height 11
click at [208, 370] on button "Singer 1" at bounding box center [205, 374] width 11 height 11
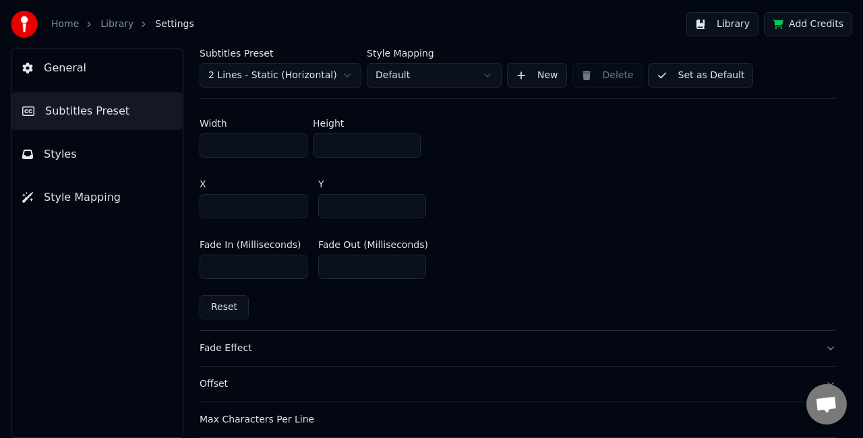
click at [287, 351] on div "Fade Effect" at bounding box center [507, 348] width 615 height 13
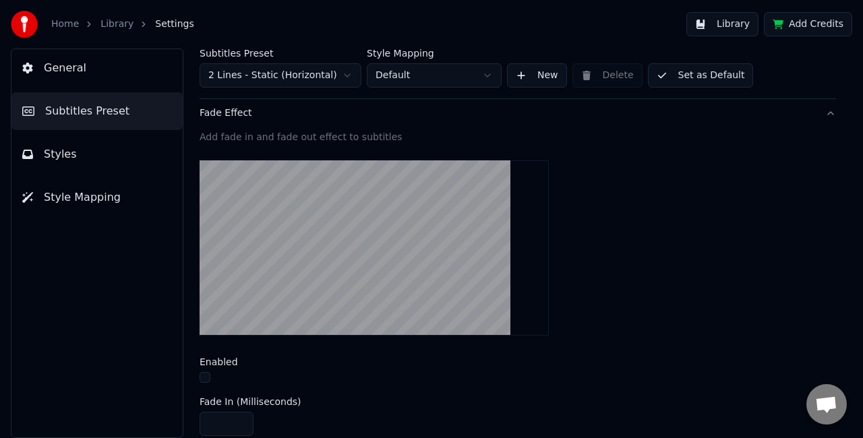
scroll to position [314, 0]
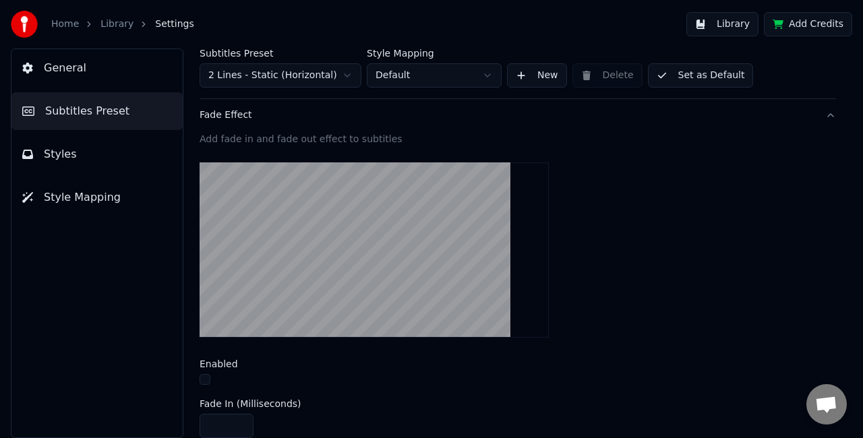
click at [203, 379] on button "button" at bounding box center [205, 379] width 11 height 11
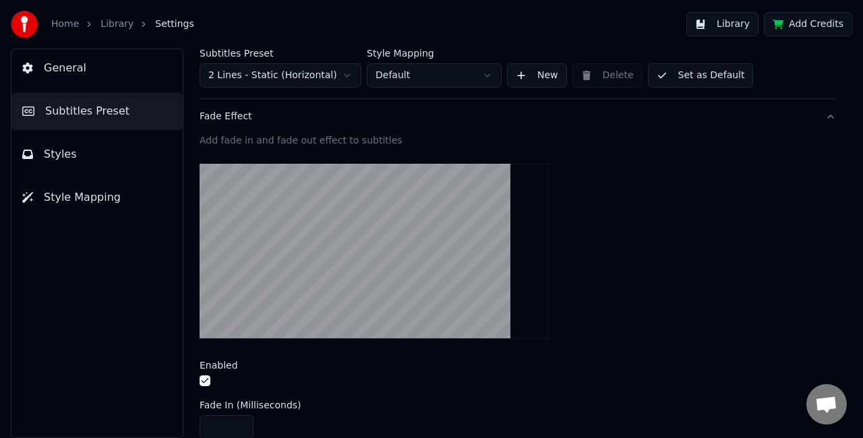
scroll to position [312, 0]
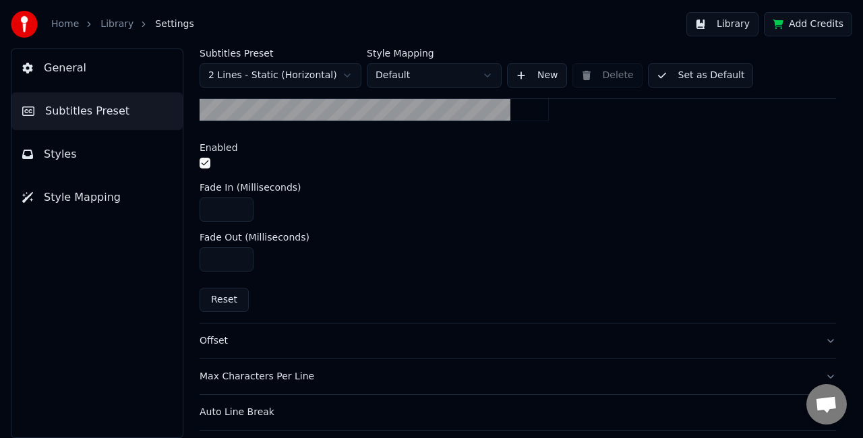
click at [355, 345] on button "Offset" at bounding box center [518, 341] width 637 height 35
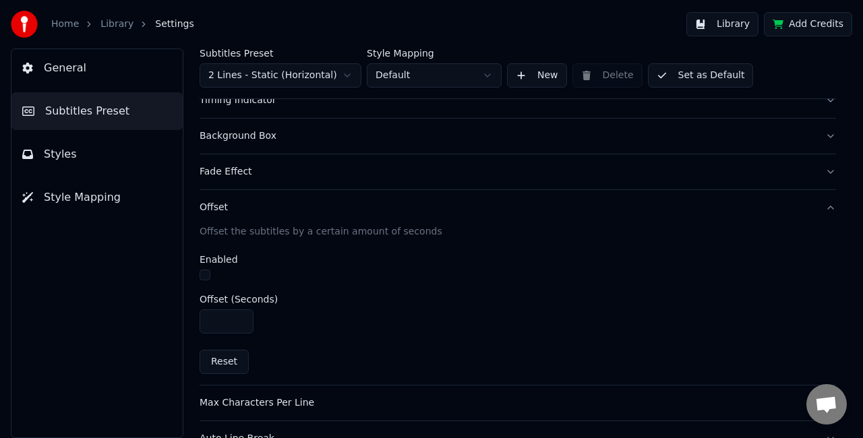
scroll to position [318, 0]
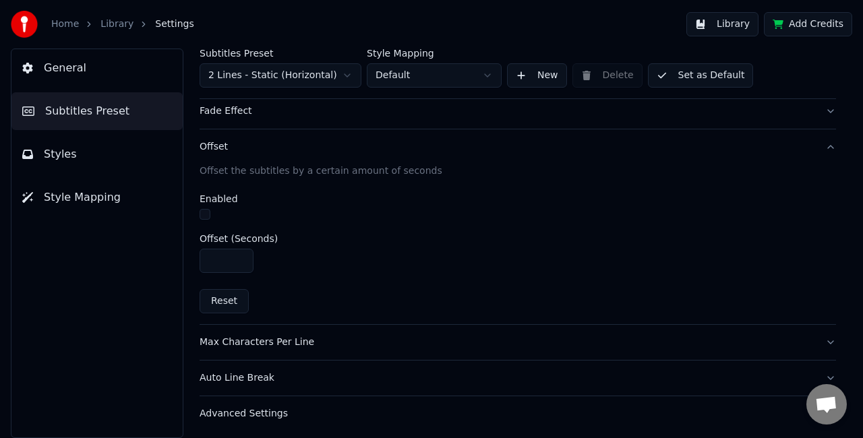
click at [386, 336] on div "Max Characters Per Line" at bounding box center [507, 342] width 615 height 13
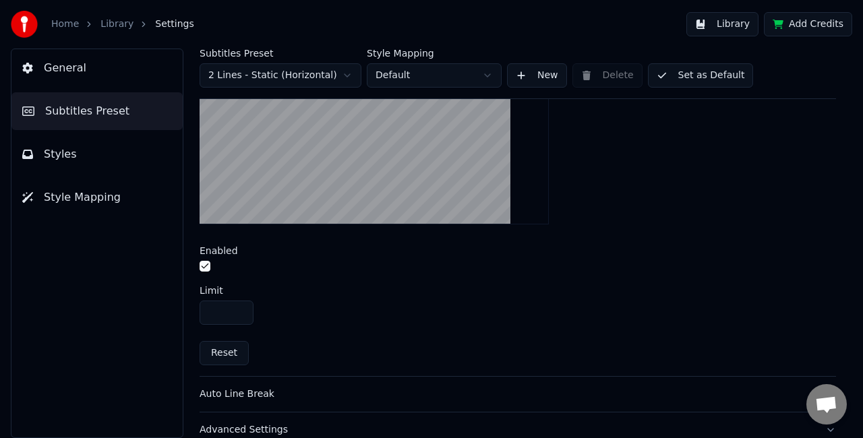
scroll to position [515, 0]
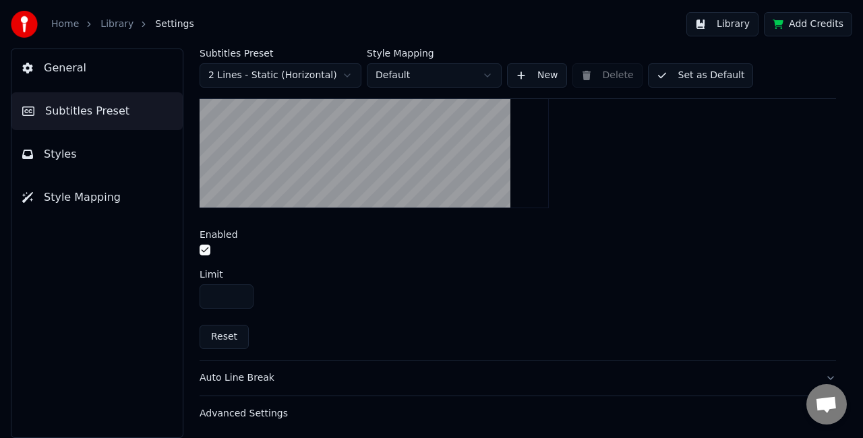
click at [74, 29] on link "Home" at bounding box center [65, 24] width 28 height 13
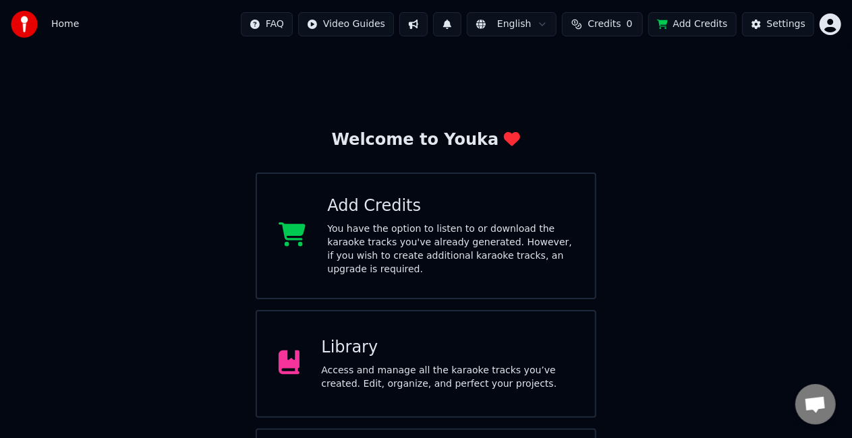
click at [370, 367] on div "Access and manage all the karaoke tracks you’ve created. Edit, organize, and pe…" at bounding box center [447, 377] width 252 height 27
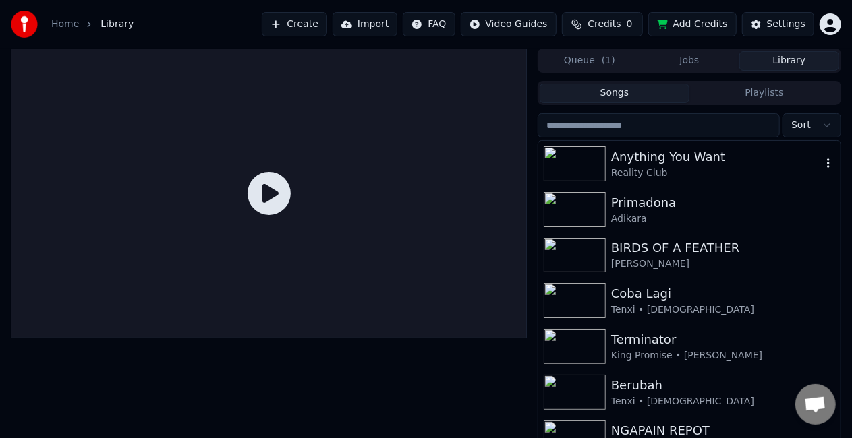
click at [676, 155] on div "Anything You Want" at bounding box center [716, 157] width 210 height 19
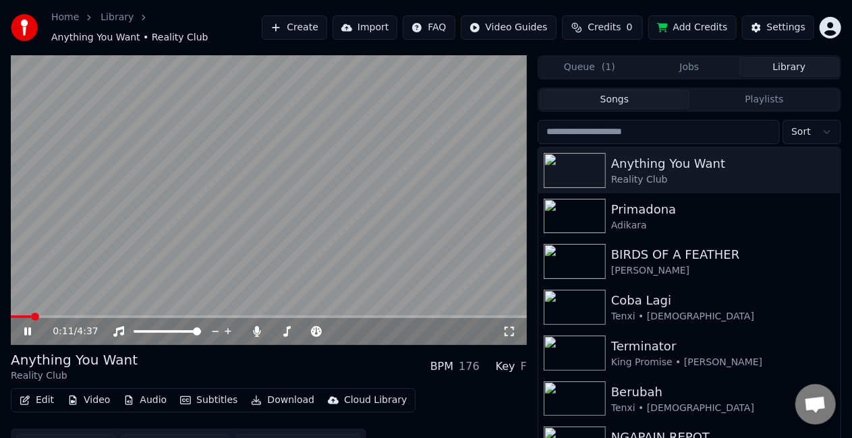
click at [30, 316] on span at bounding box center [269, 317] width 516 height 3
click at [146, 265] on video at bounding box center [269, 200] width 516 height 290
click at [74, 22] on link "Home" at bounding box center [65, 17] width 28 height 13
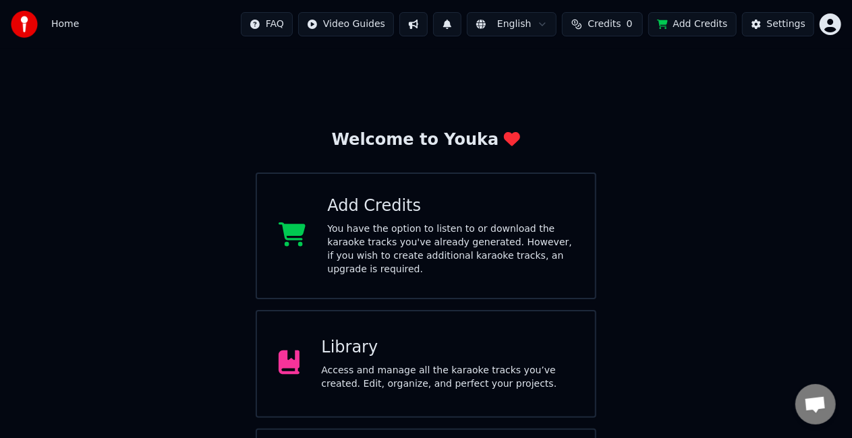
click at [322, 337] on div "Library" at bounding box center [447, 348] width 252 height 22
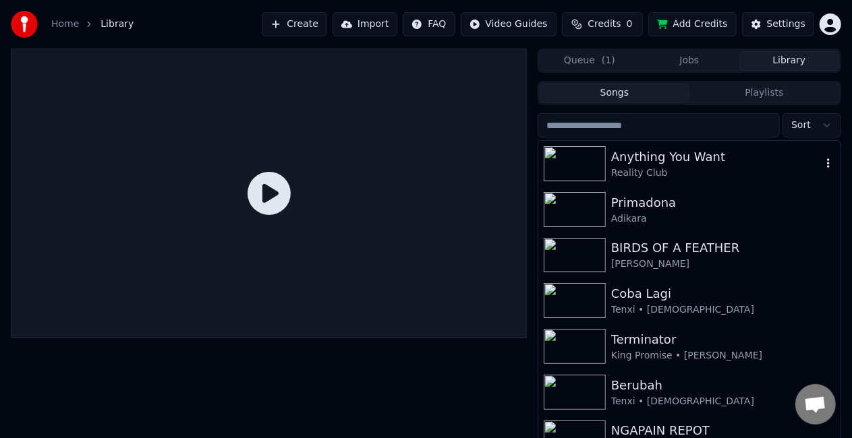
click at [643, 170] on div "Reality Club" at bounding box center [716, 173] width 210 height 13
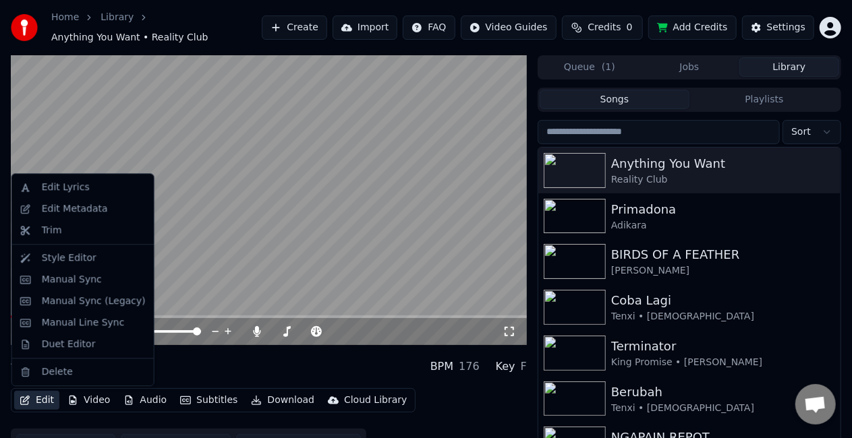
click at [40, 398] on button "Edit" at bounding box center [36, 400] width 45 height 19
click at [74, 257] on div "Style Editor" at bounding box center [69, 258] width 55 height 13
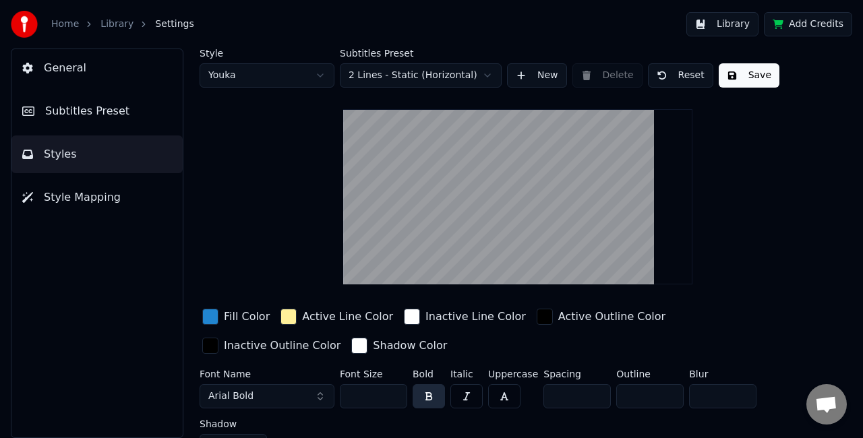
click at [109, 112] on span "Subtitles Preset" at bounding box center [87, 111] width 84 height 16
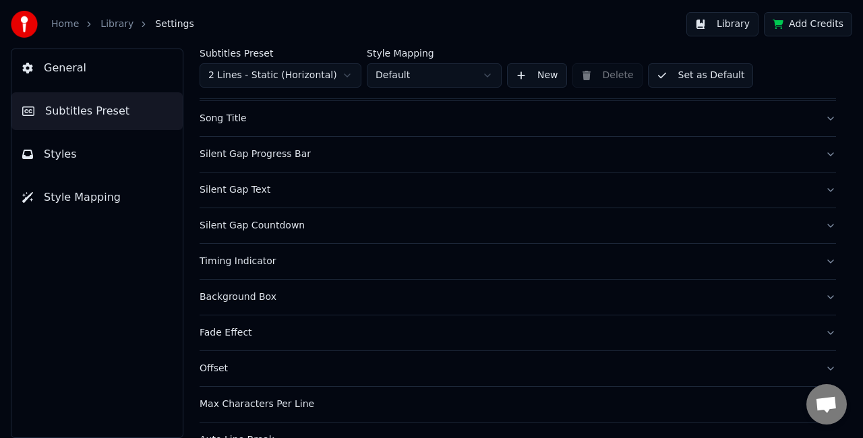
scroll to position [98, 0]
click at [425, 270] on button "Timing Indicator" at bounding box center [518, 260] width 637 height 35
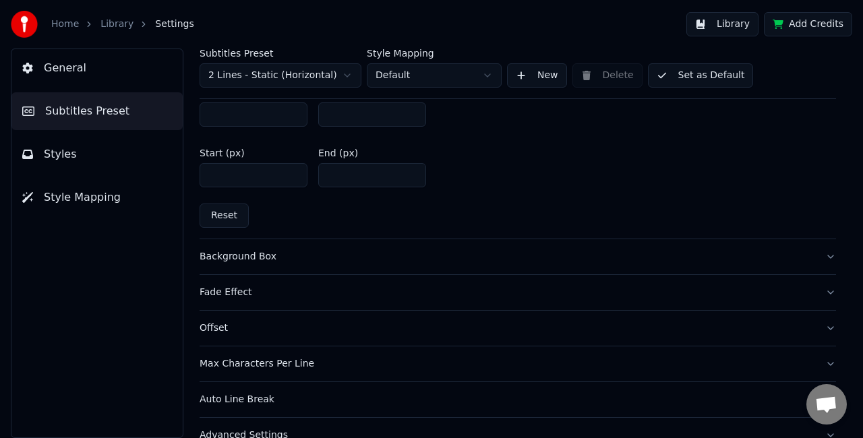
scroll to position [699, 0]
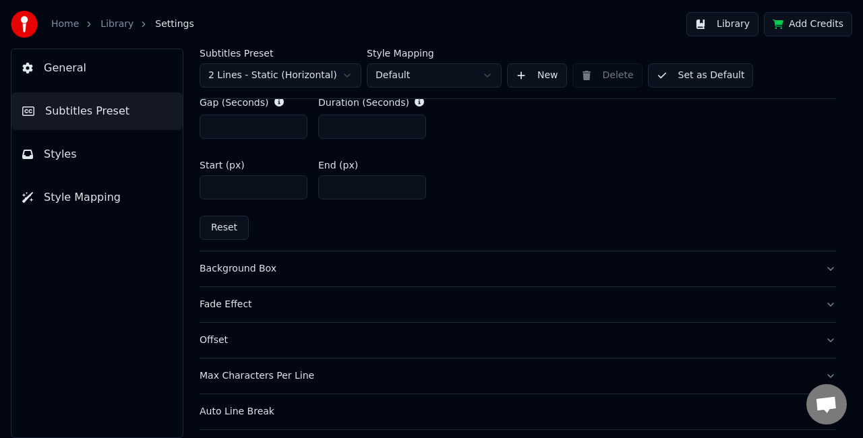
click at [425, 302] on div "Fade Effect" at bounding box center [507, 304] width 615 height 13
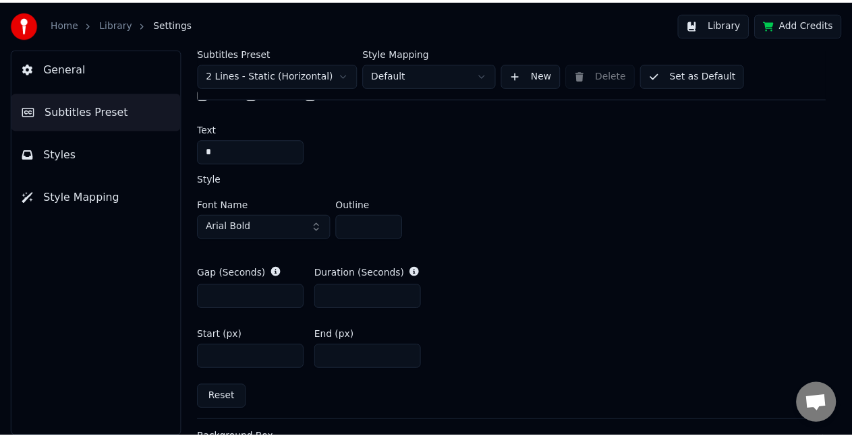
scroll to position [347, 0]
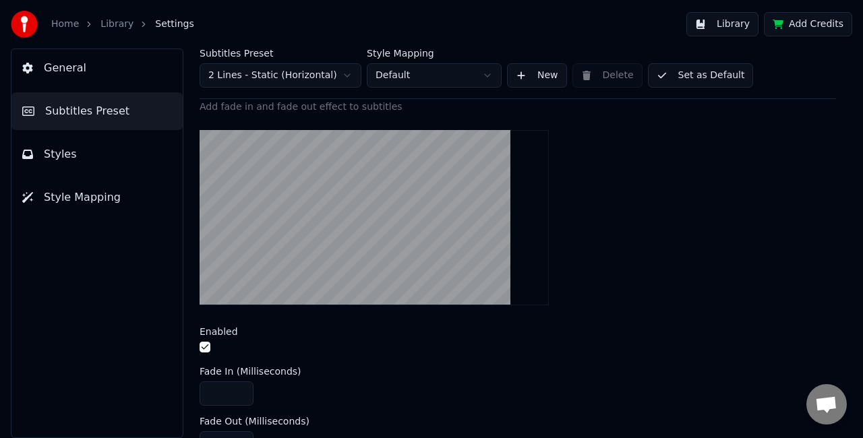
click at [204, 343] on button "button" at bounding box center [205, 347] width 11 height 11
click at [118, 22] on link "Library" at bounding box center [116, 24] width 33 height 13
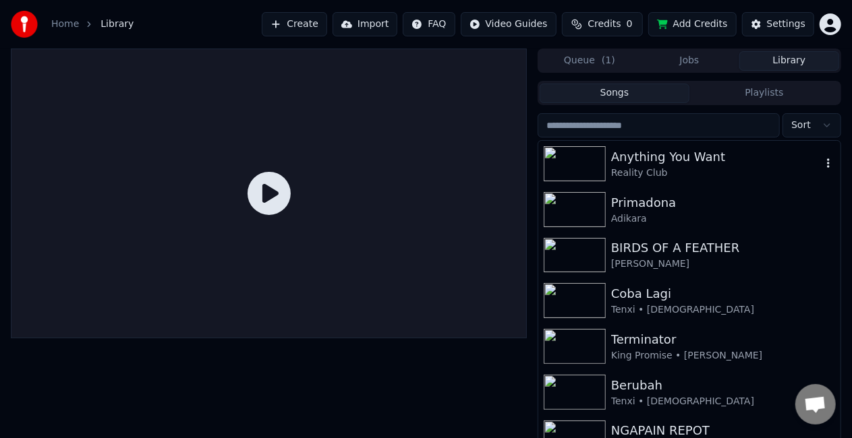
click at [662, 155] on div "Anything You Want" at bounding box center [716, 157] width 210 height 19
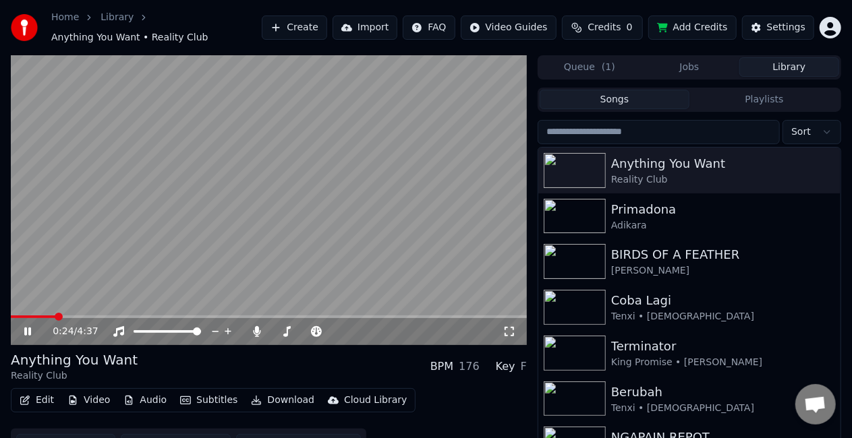
click at [55, 316] on span at bounding box center [269, 317] width 516 height 3
click at [252, 332] on icon at bounding box center [256, 331] width 13 height 11
click at [257, 333] on icon at bounding box center [256, 331] width 13 height 11
click at [120, 333] on icon at bounding box center [118, 331] width 13 height 11
click at [120, 329] on icon at bounding box center [118, 331] width 13 height 11
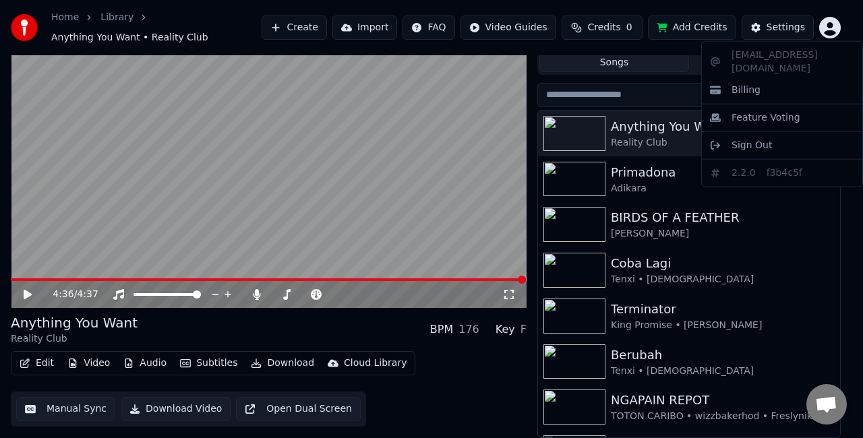
click at [840, 27] on html "Home Library Anything You Want • Reality Club Create Import FAQ Video Guides Cr…" at bounding box center [431, 182] width 863 height 438
click at [754, 139] on span "Sign Out" at bounding box center [752, 145] width 40 height 13
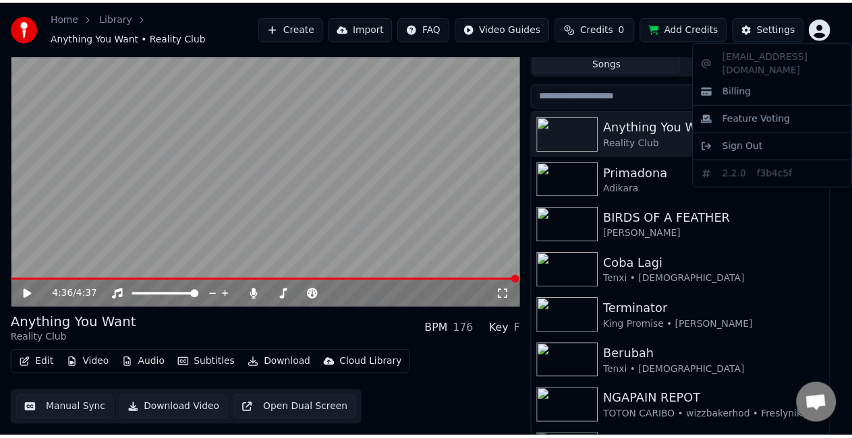
scroll to position [30, 0]
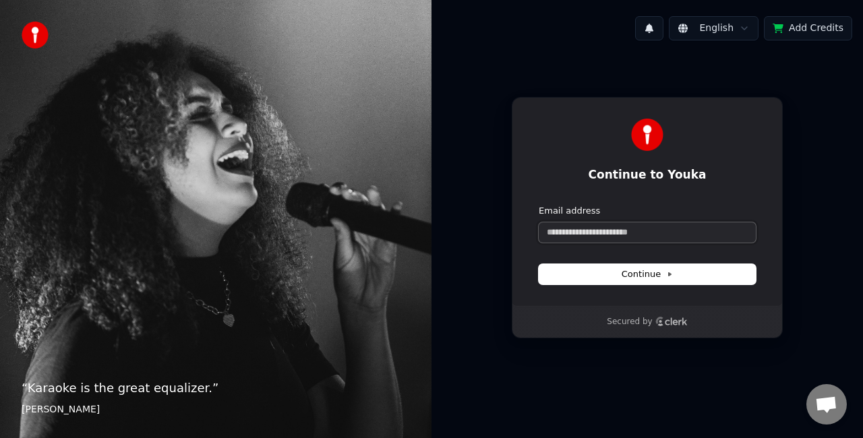
click at [642, 231] on input "Email address" at bounding box center [647, 233] width 217 height 20
click at [539, 205] on button "submit" at bounding box center [539, 205] width 0 height 0
type input "**********"
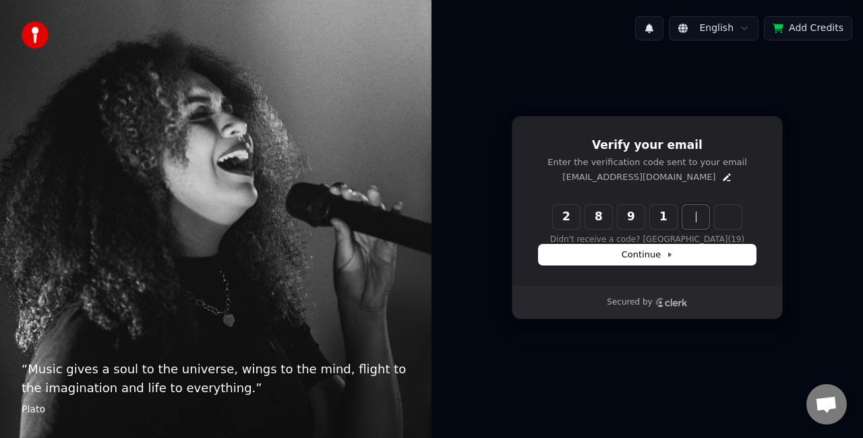
type input "******"
